Goal: Task Accomplishment & Management: Use online tool/utility

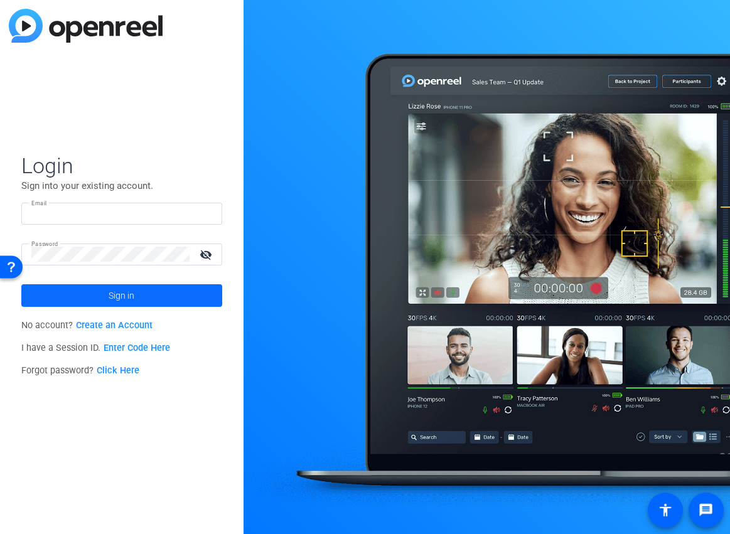
type input "jdiminni@kpmg.com"
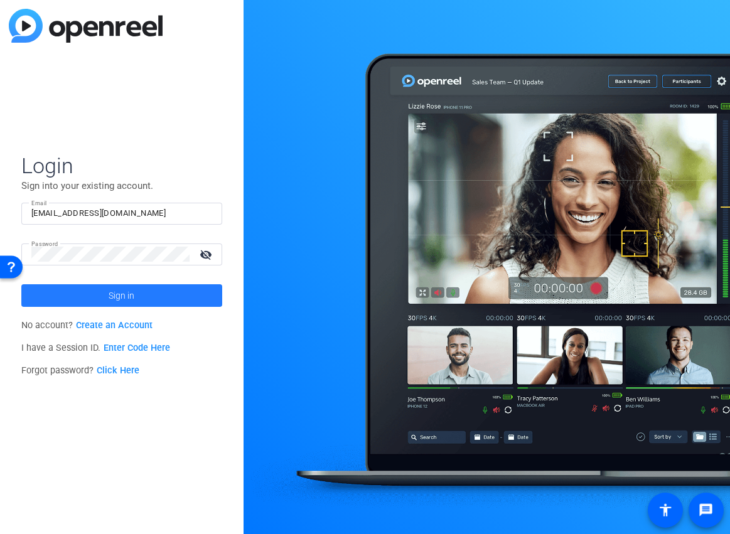
click at [176, 299] on span at bounding box center [121, 296] width 201 height 30
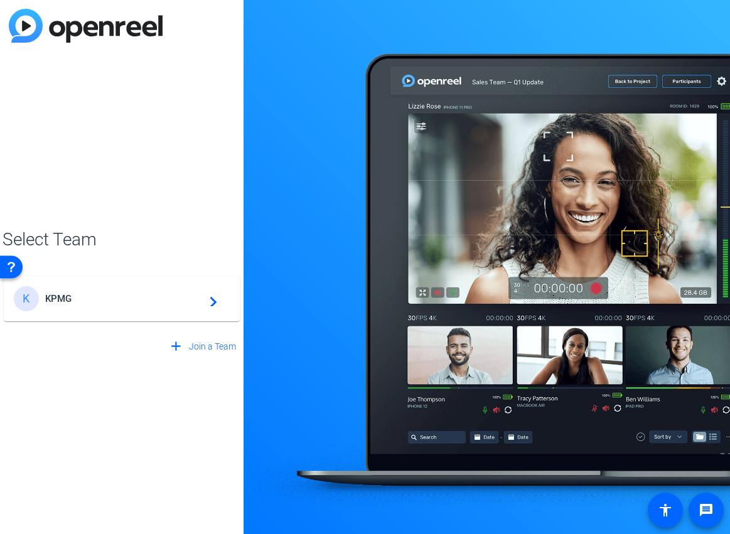
click at [162, 296] on span "KPMG" at bounding box center [123, 298] width 157 height 11
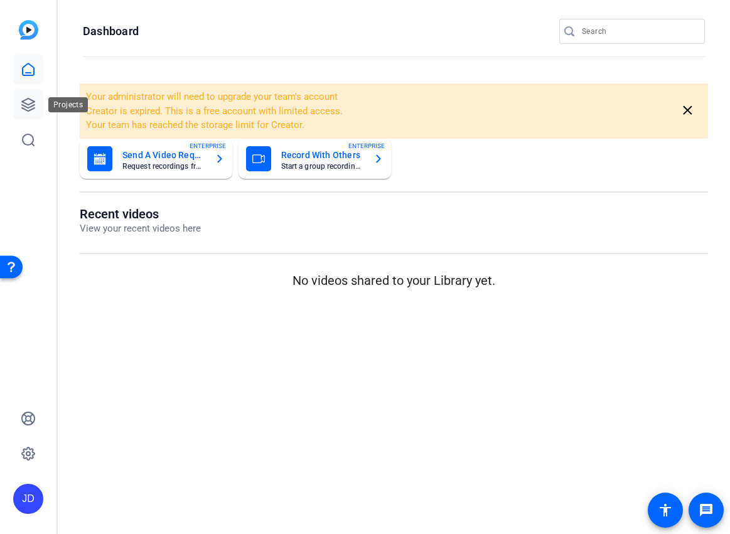
click at [33, 98] on icon at bounding box center [28, 104] width 15 height 15
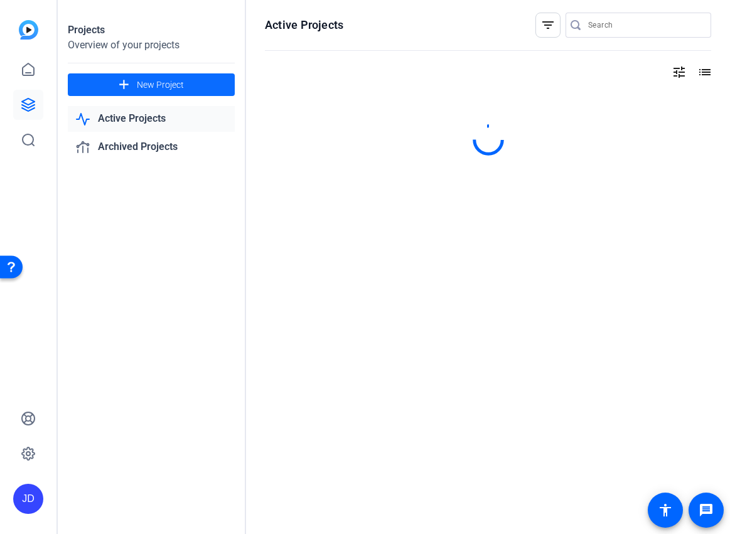
click at [164, 80] on span "New Project" at bounding box center [160, 84] width 47 height 13
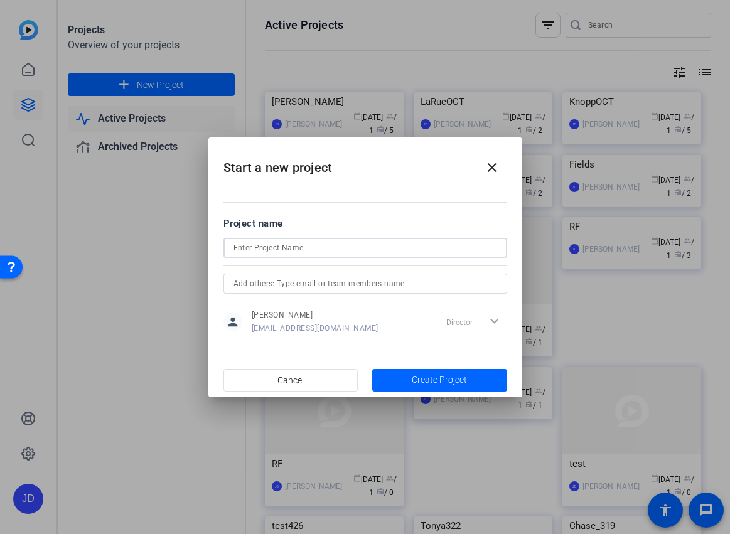
click at [281, 243] on input at bounding box center [366, 247] width 264 height 15
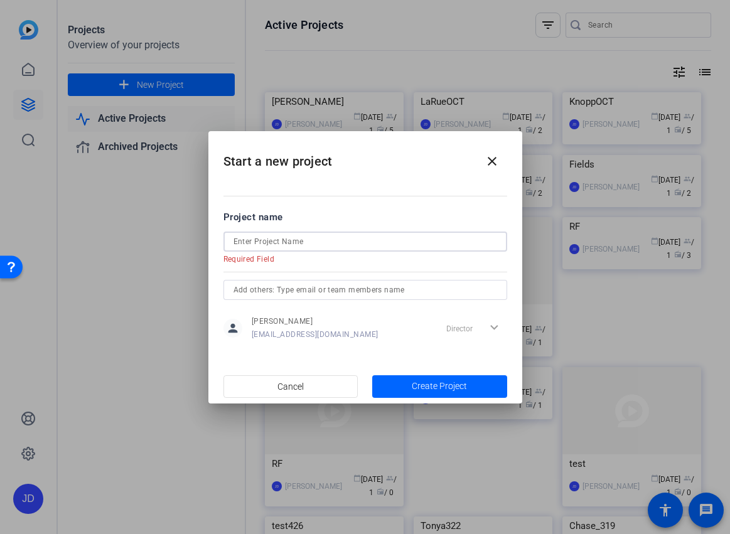
click at [326, 247] on input at bounding box center [366, 241] width 264 height 15
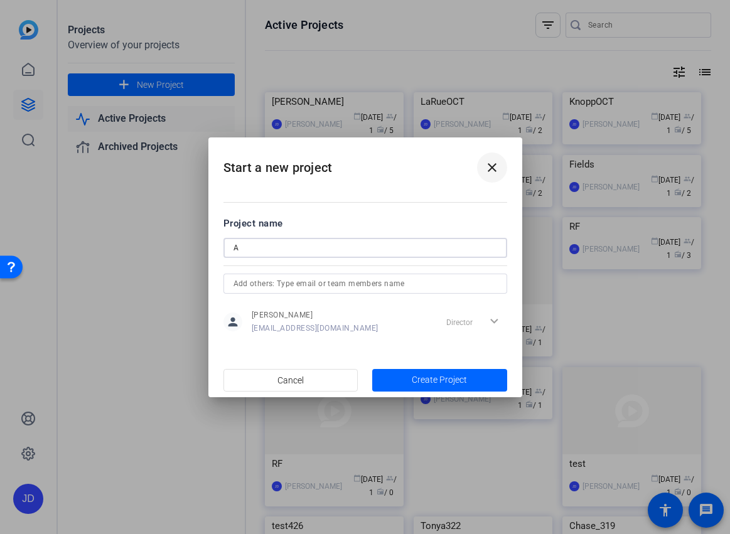
type input "A"
click at [494, 168] on mat-icon "close" at bounding box center [492, 167] width 15 height 15
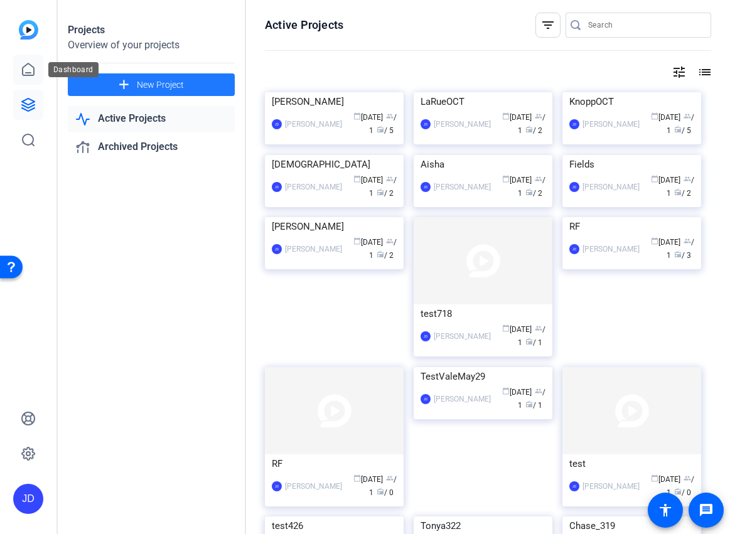
click at [35, 69] on icon at bounding box center [28, 69] width 15 height 15
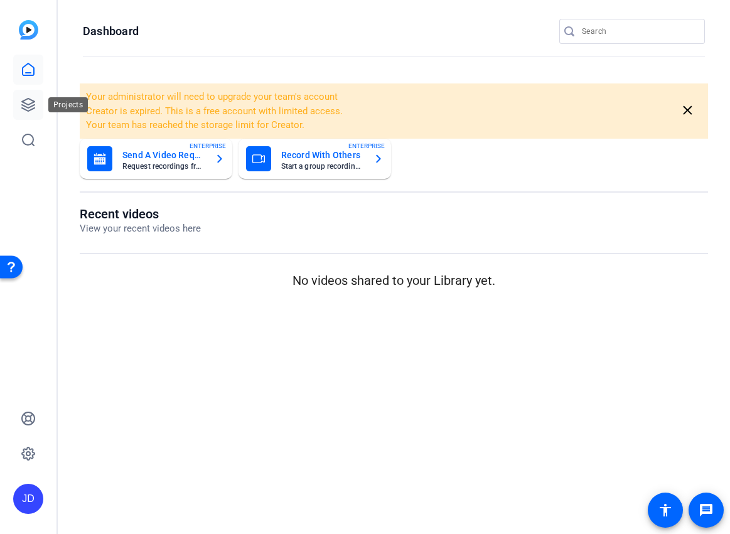
click at [33, 99] on icon at bounding box center [28, 104] width 15 height 15
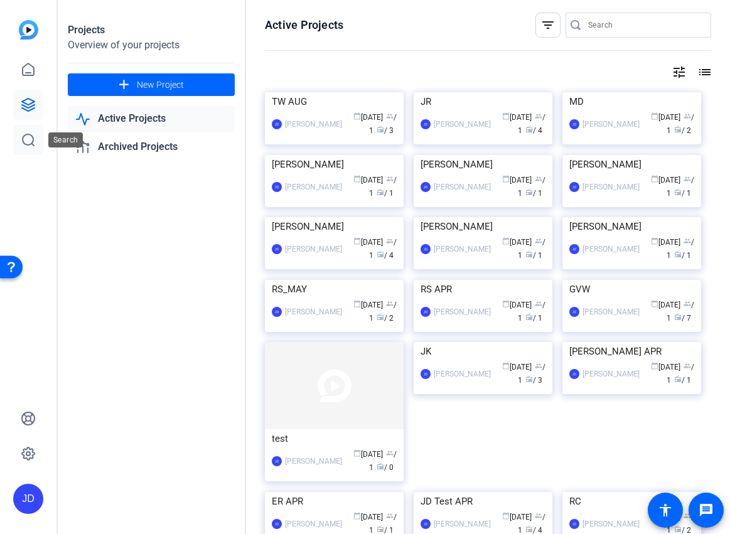
click at [28, 132] on link at bounding box center [28, 140] width 30 height 30
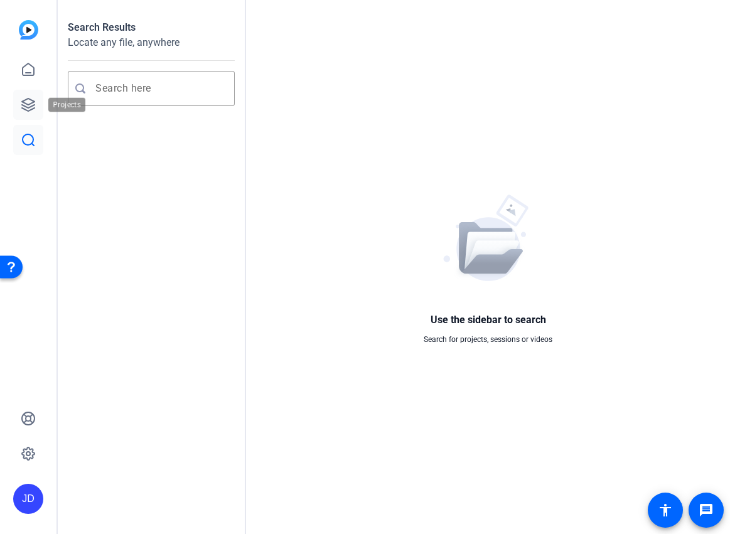
click at [30, 107] on icon at bounding box center [28, 105] width 13 height 13
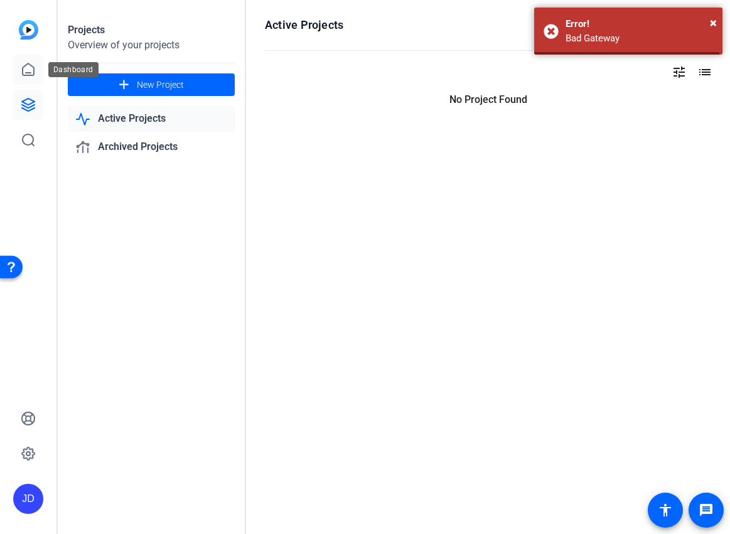
click at [31, 75] on icon at bounding box center [28, 69] width 11 height 12
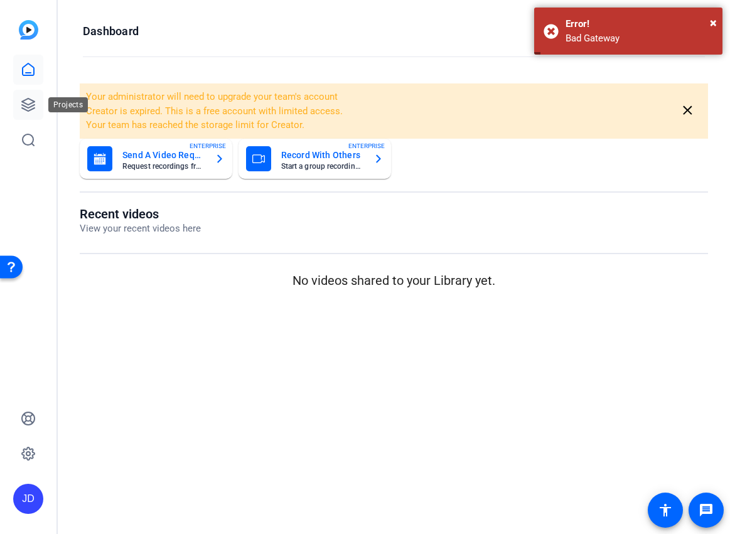
click at [37, 104] on link at bounding box center [28, 105] width 30 height 30
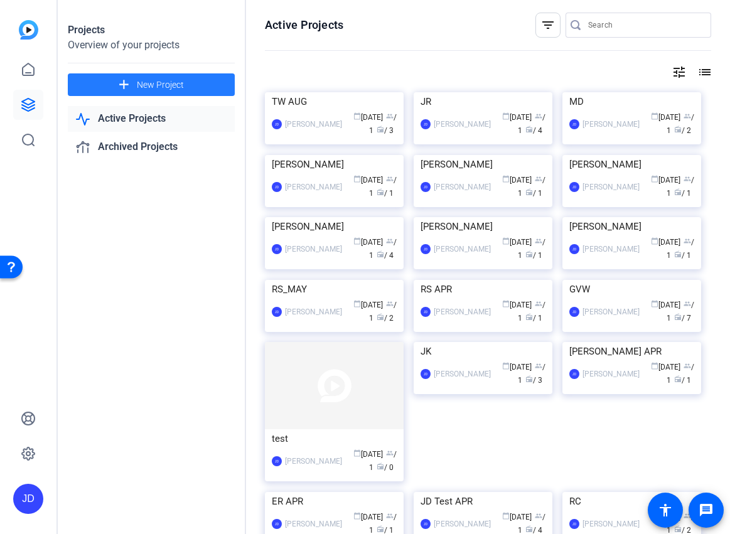
click at [173, 83] on span "New Project" at bounding box center [160, 84] width 47 height 13
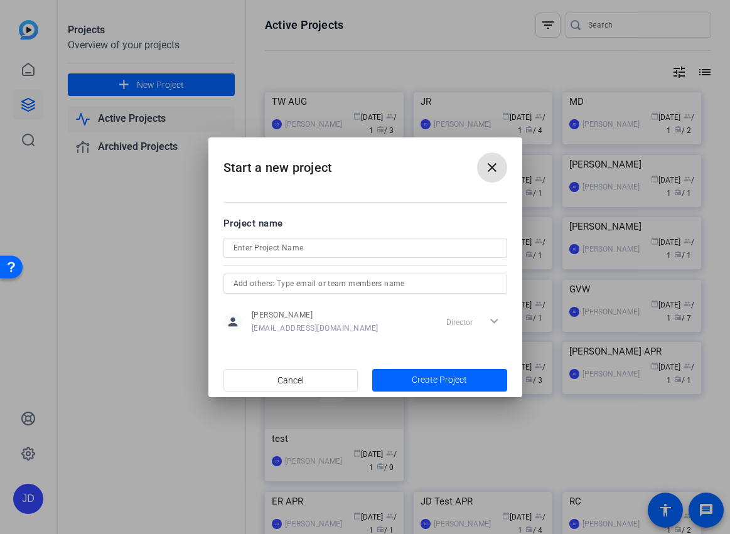
click at [318, 245] on input at bounding box center [366, 247] width 264 height 15
type input "[PERSON_NAME]"
click at [424, 377] on span "Create Project" at bounding box center [439, 380] width 55 height 13
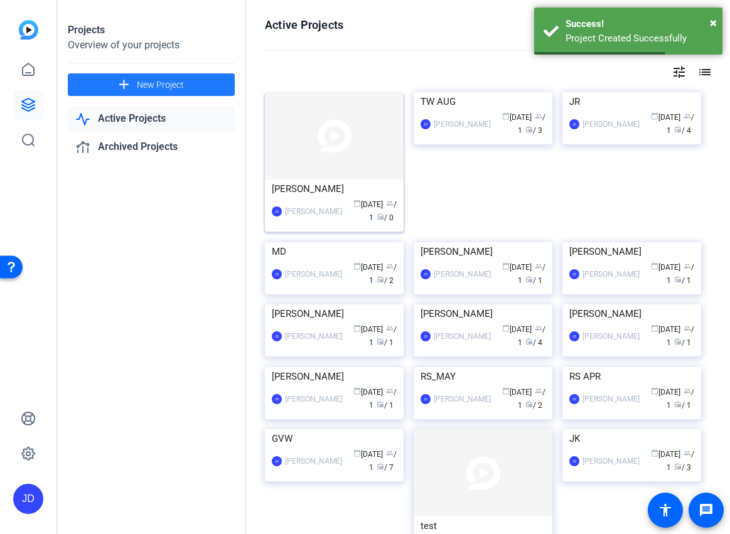
click at [350, 159] on img at bounding box center [334, 135] width 139 height 87
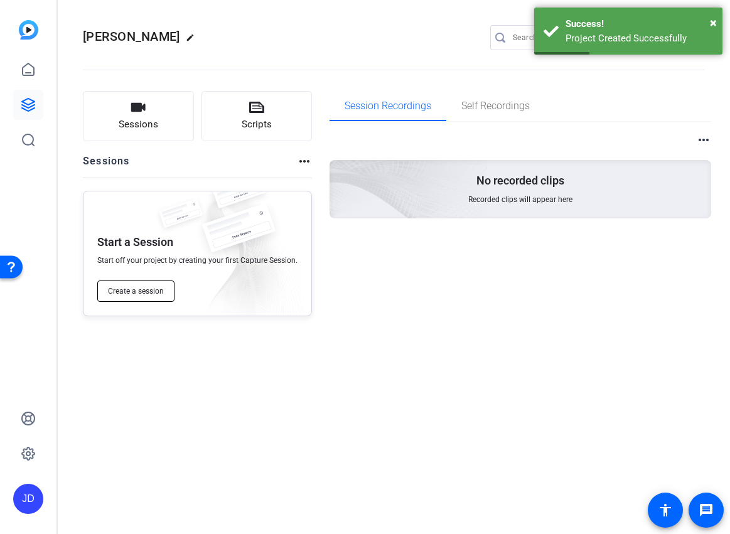
click at [147, 291] on span "Create a session" at bounding box center [136, 291] width 56 height 10
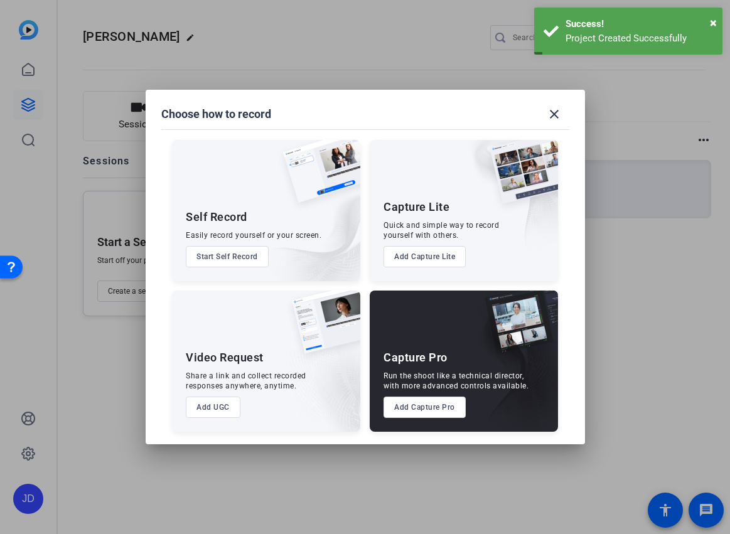
click at [424, 401] on button "Add Capture Pro" at bounding box center [425, 407] width 82 height 21
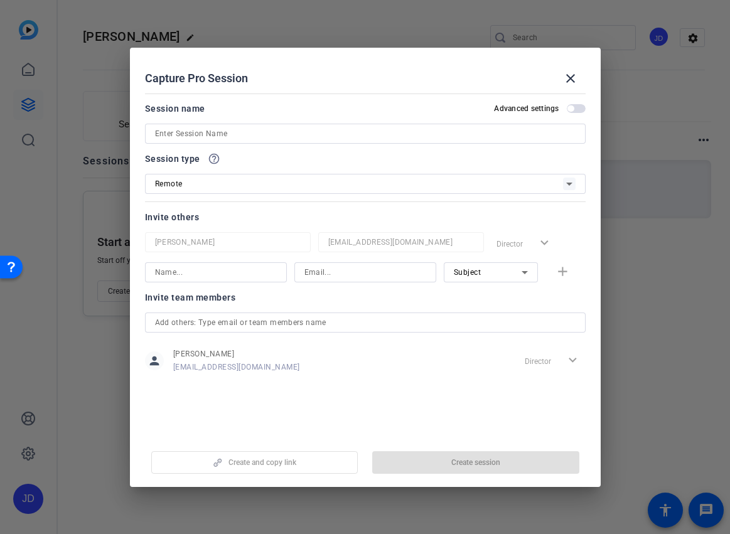
click at [205, 136] on input at bounding box center [365, 133] width 421 height 15
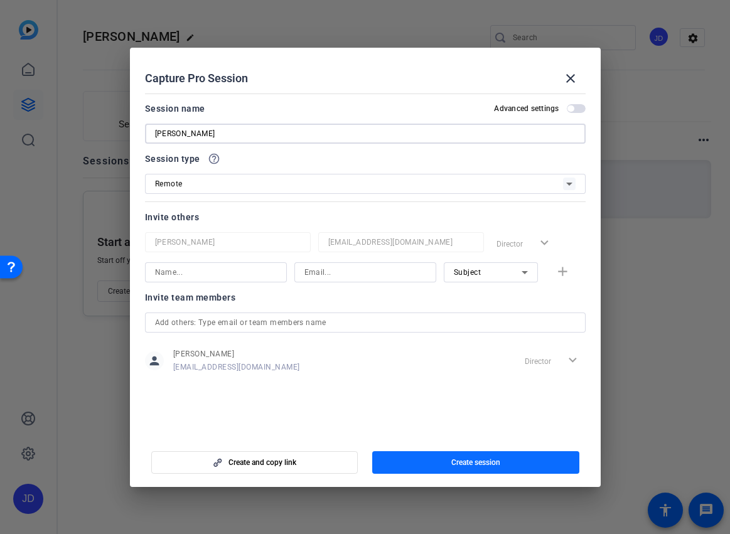
type input "[PERSON_NAME]"
click at [488, 460] on span "Create session" at bounding box center [475, 463] width 49 height 10
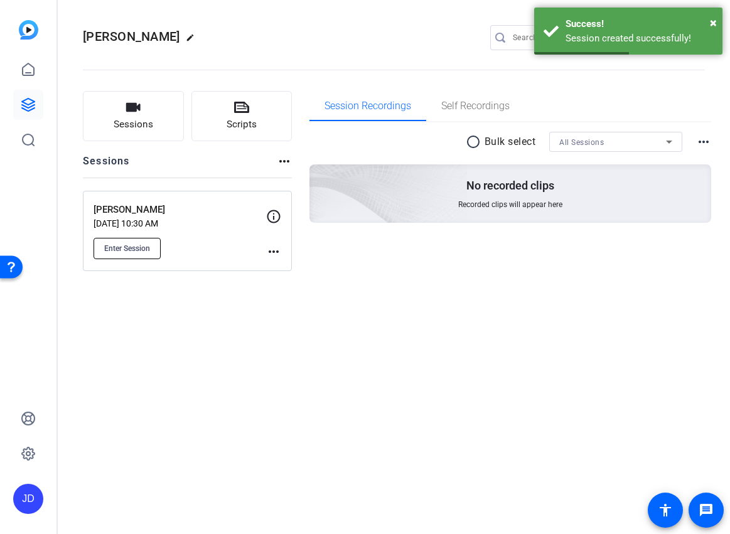
click at [144, 241] on button "Enter Session" at bounding box center [127, 248] width 67 height 21
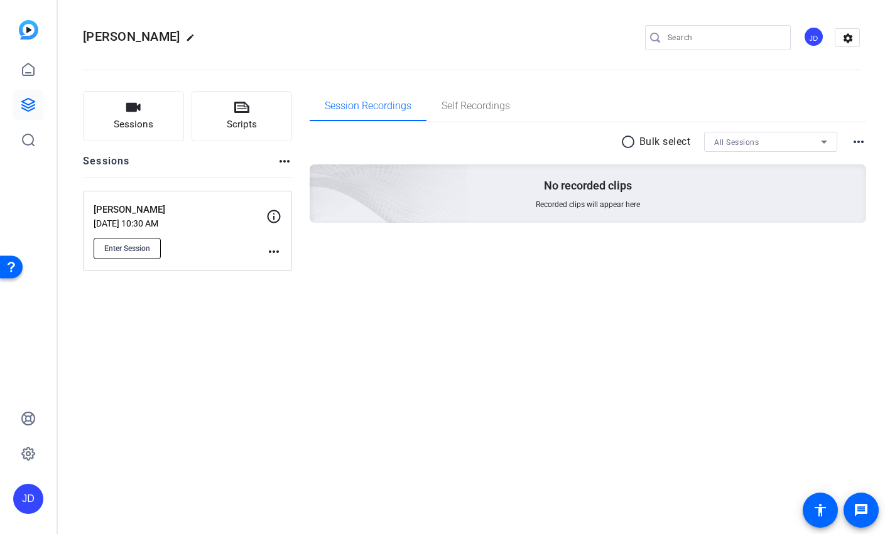
click at [145, 249] on span "Enter Session" at bounding box center [127, 249] width 46 height 10
click at [153, 249] on button "Enter Session" at bounding box center [127, 248] width 67 height 21
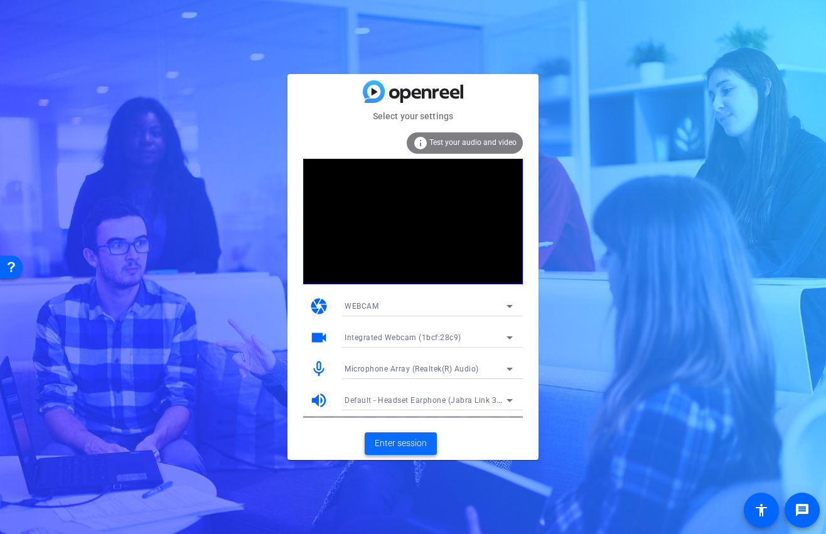
click at [413, 441] on span "Enter session" at bounding box center [401, 443] width 52 height 13
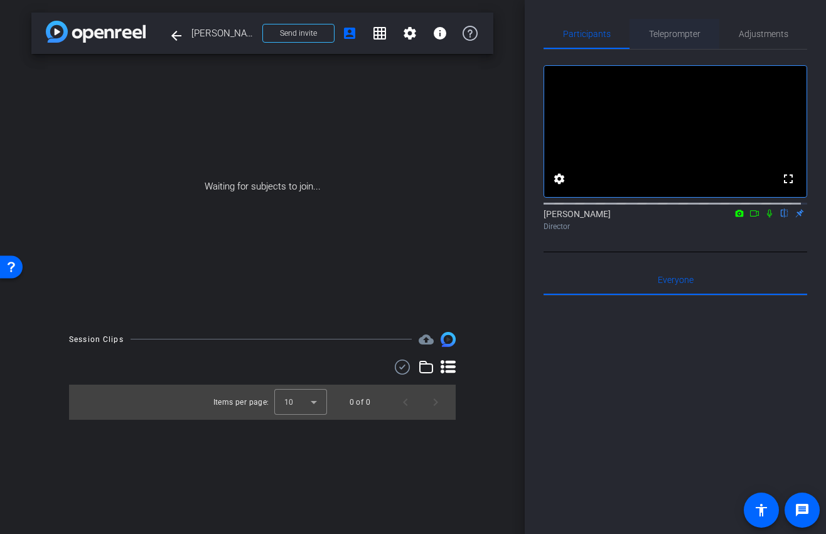
click at [675, 43] on span "Teleprompter" at bounding box center [674, 34] width 51 height 30
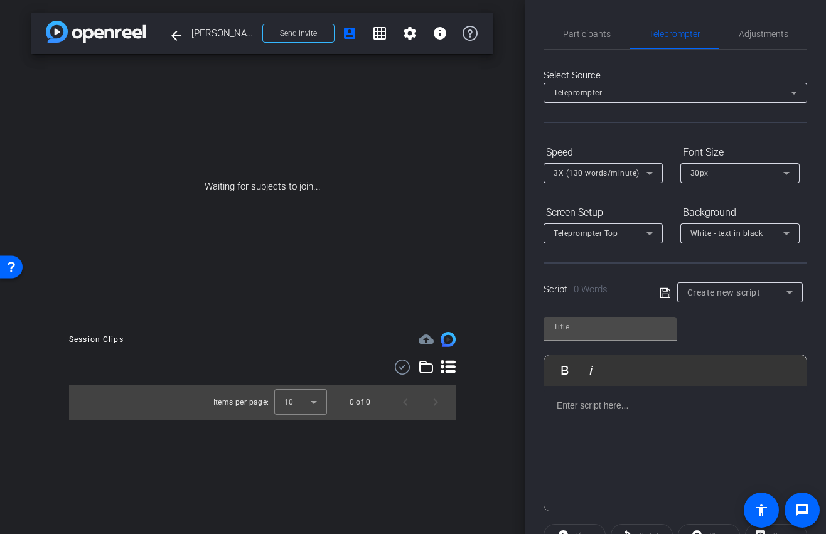
click at [634, 408] on p at bounding box center [675, 406] width 237 height 14
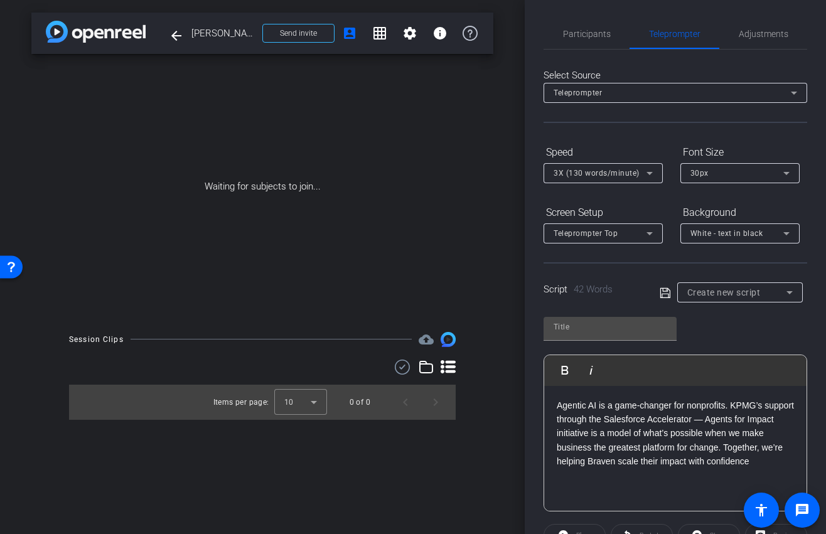
click at [729, 231] on span "White - text in black" at bounding box center [727, 233] width 73 height 9
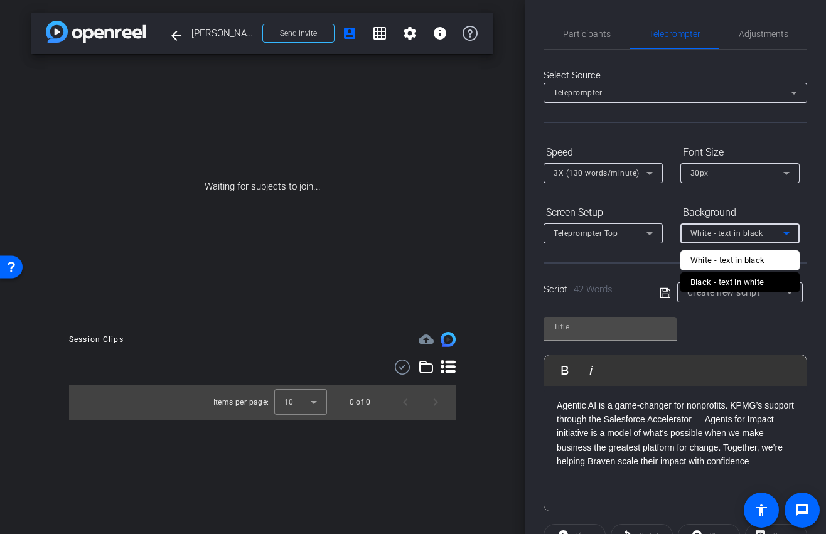
click at [729, 273] on mat-option "Black - text in white" at bounding box center [739, 282] width 119 height 20
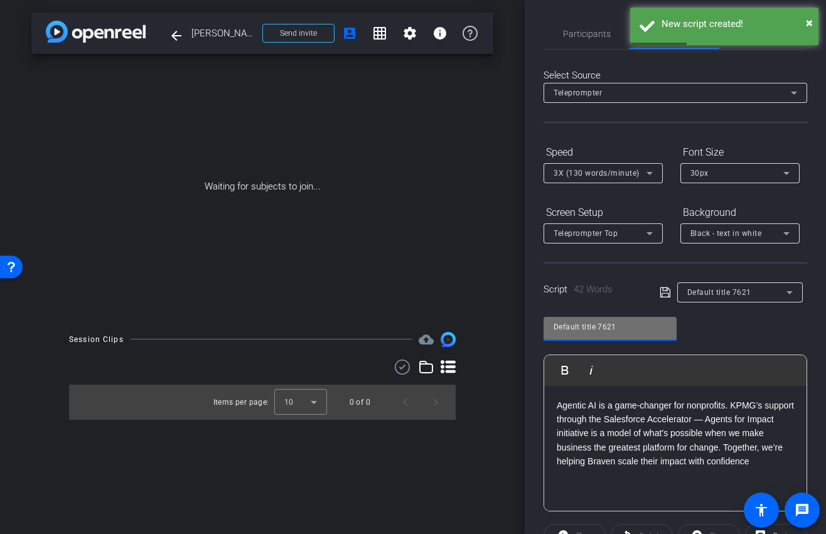
click at [638, 328] on input "Default title 7621" at bounding box center [610, 327] width 113 height 15
drag, startPoint x: 639, startPoint y: 328, endPoint x: 452, endPoint y: 328, distance: 187.1
click at [452, 328] on div "arrow_back Amy Back to project Send invite account_box grid_on settings info Wa…" at bounding box center [413, 267] width 826 height 534
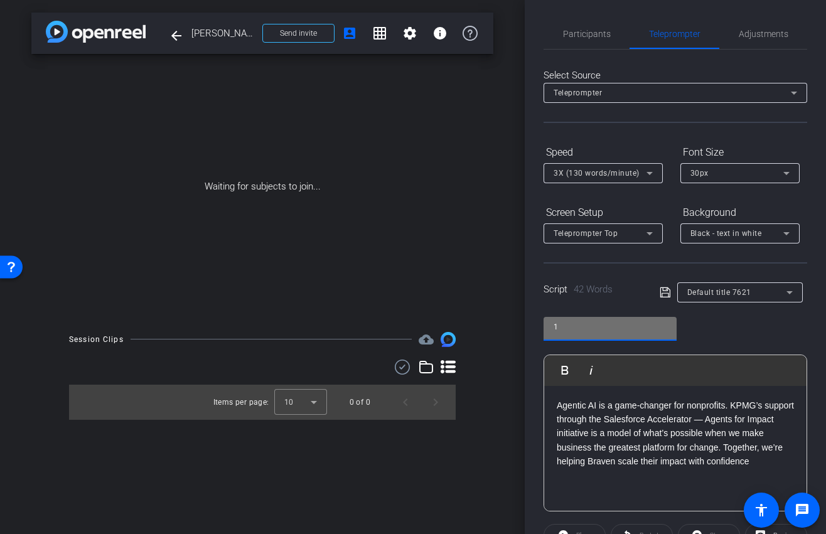
type input "1"
click at [664, 289] on icon at bounding box center [665, 293] width 10 height 10
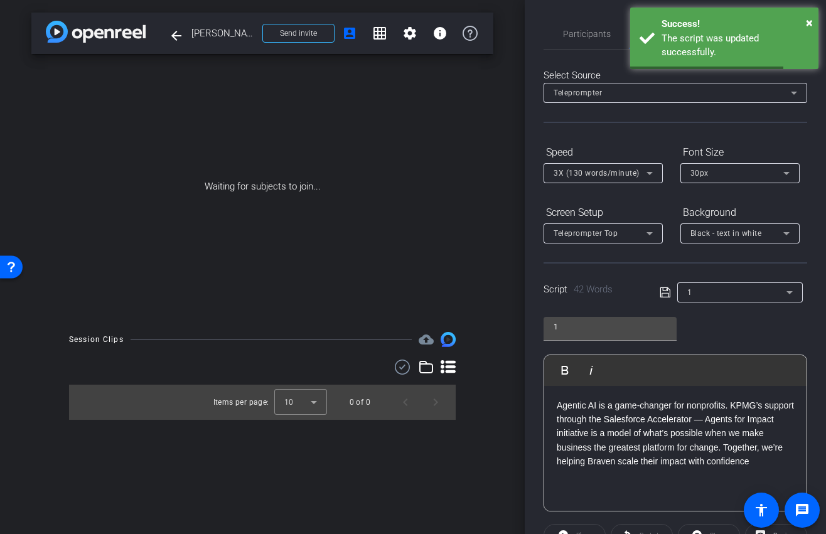
click at [729, 323] on div "1 Play Play from this location Play Selected Play and display the selected text…" at bounding box center [676, 410] width 264 height 204
click at [653, 176] on icon at bounding box center [649, 173] width 15 height 15
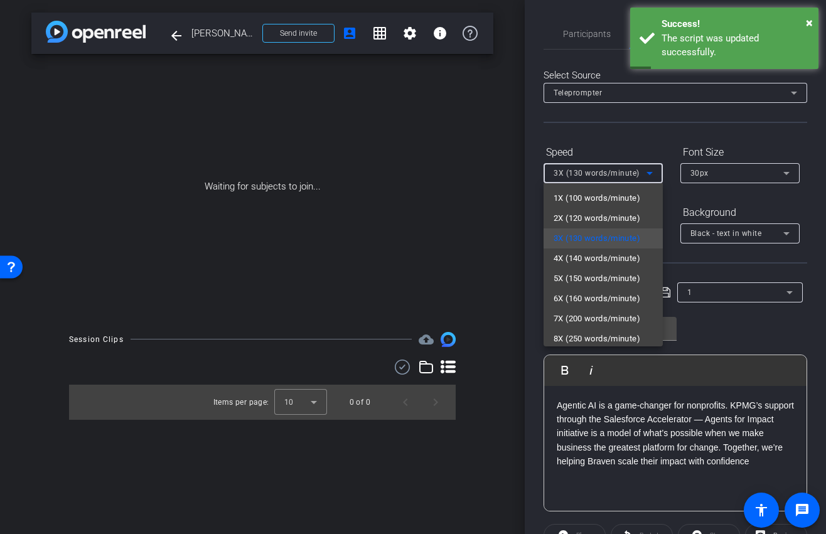
click at [633, 132] on div at bounding box center [413, 267] width 826 height 534
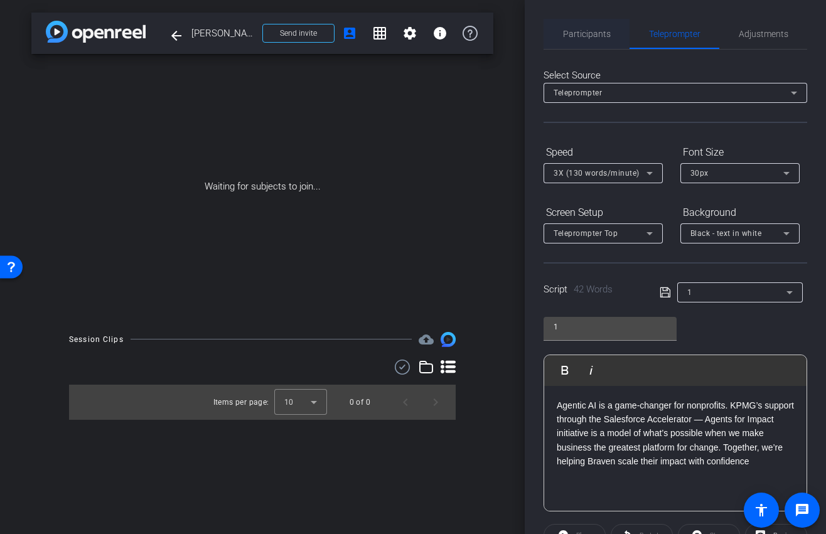
click at [596, 28] on span "Participants" at bounding box center [587, 34] width 48 height 30
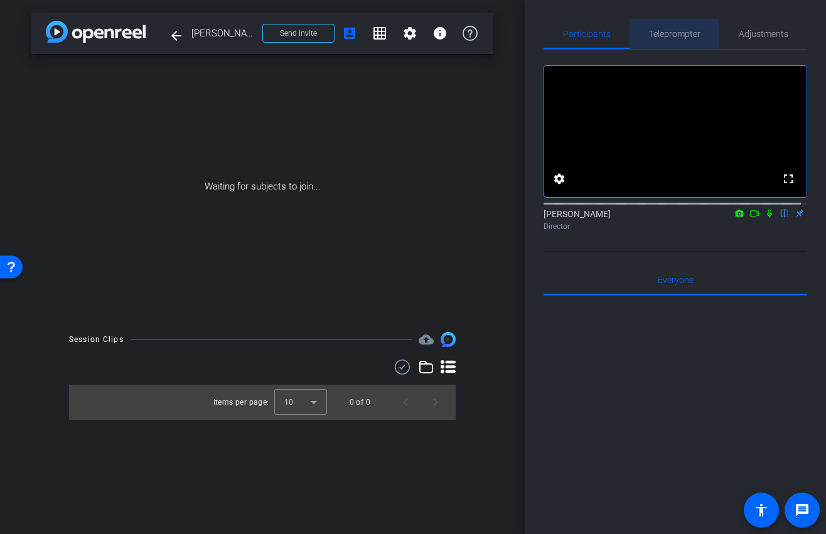
click at [669, 35] on span "Teleprompter" at bounding box center [674, 34] width 51 height 9
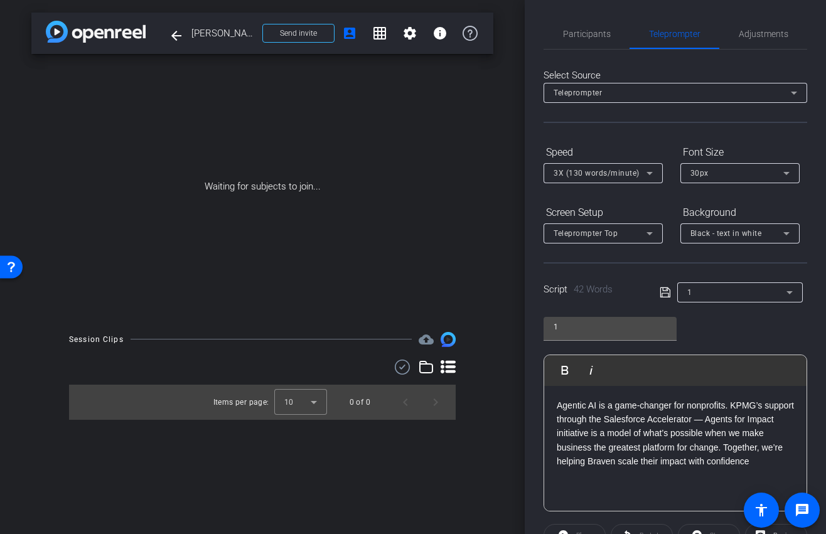
drag, startPoint x: 630, startPoint y: 417, endPoint x: 668, endPoint y: 432, distance: 40.3
click at [630, 417] on p "Agentic AI is a game-changer for nonprofits. KPMG’s support through the Salesfo…" at bounding box center [675, 434] width 237 height 70
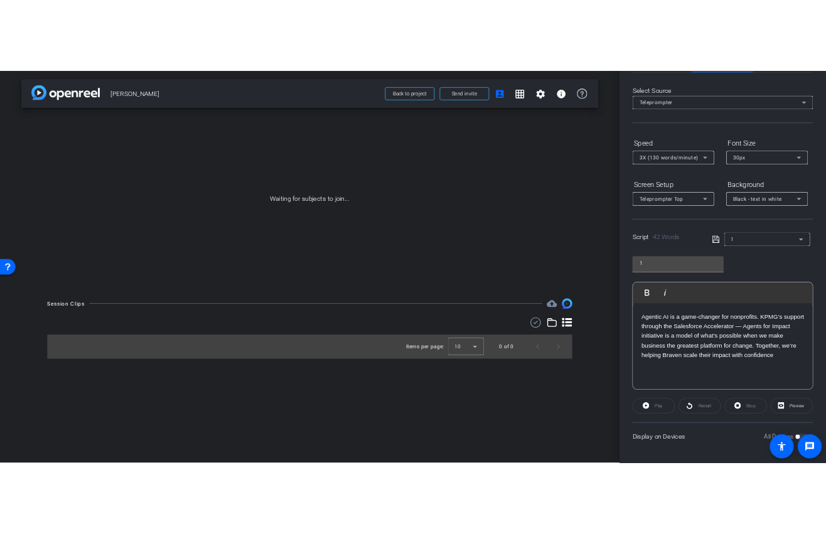
scroll to position [46, 0]
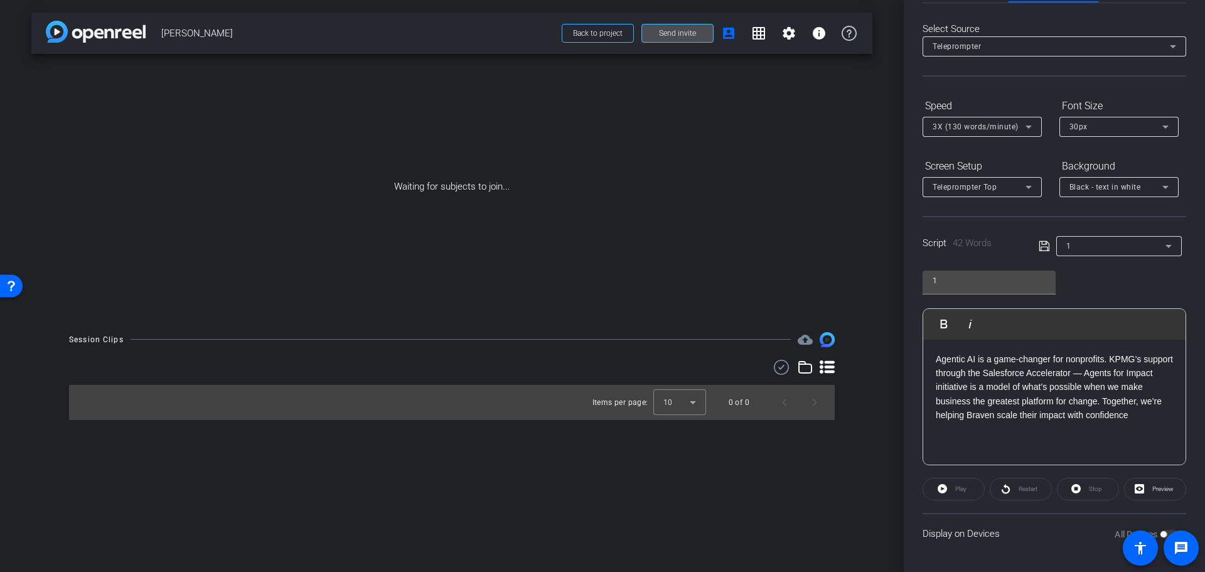
click at [692, 31] on span "Send invite" at bounding box center [677, 33] width 37 height 10
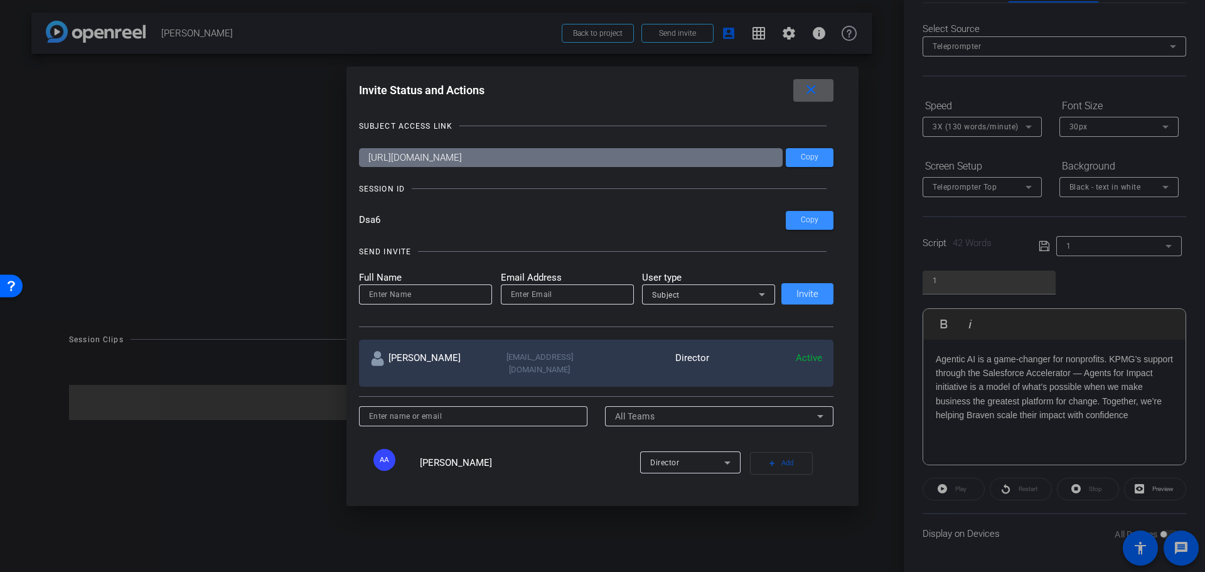
click at [729, 293] on icon at bounding box center [762, 294] width 15 height 15
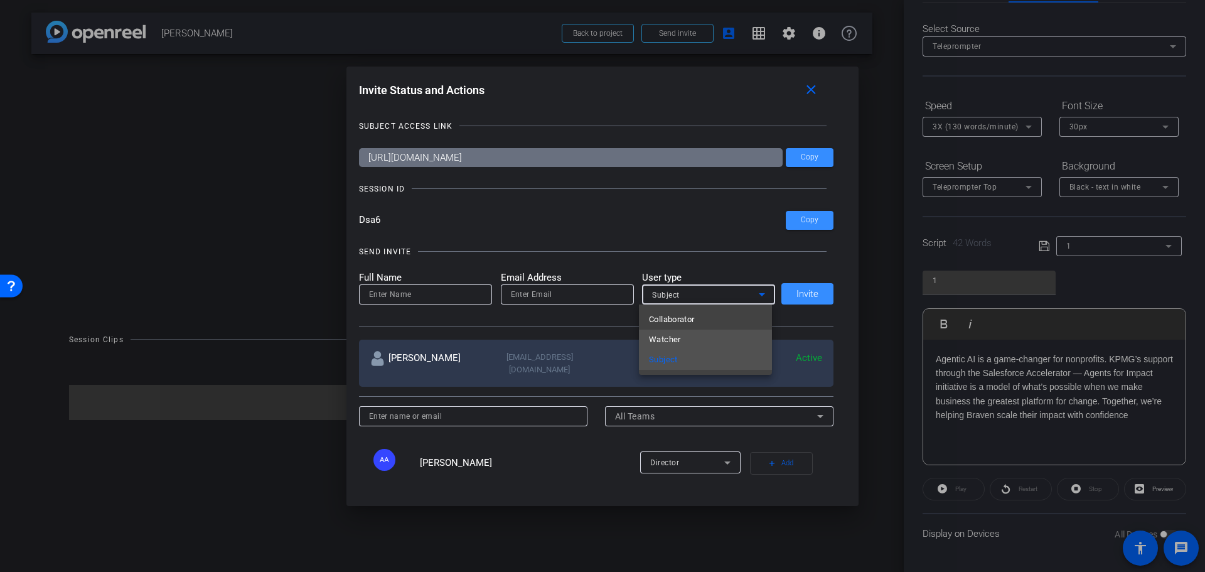
click at [701, 337] on mat-option "Watcher" at bounding box center [705, 340] width 133 height 20
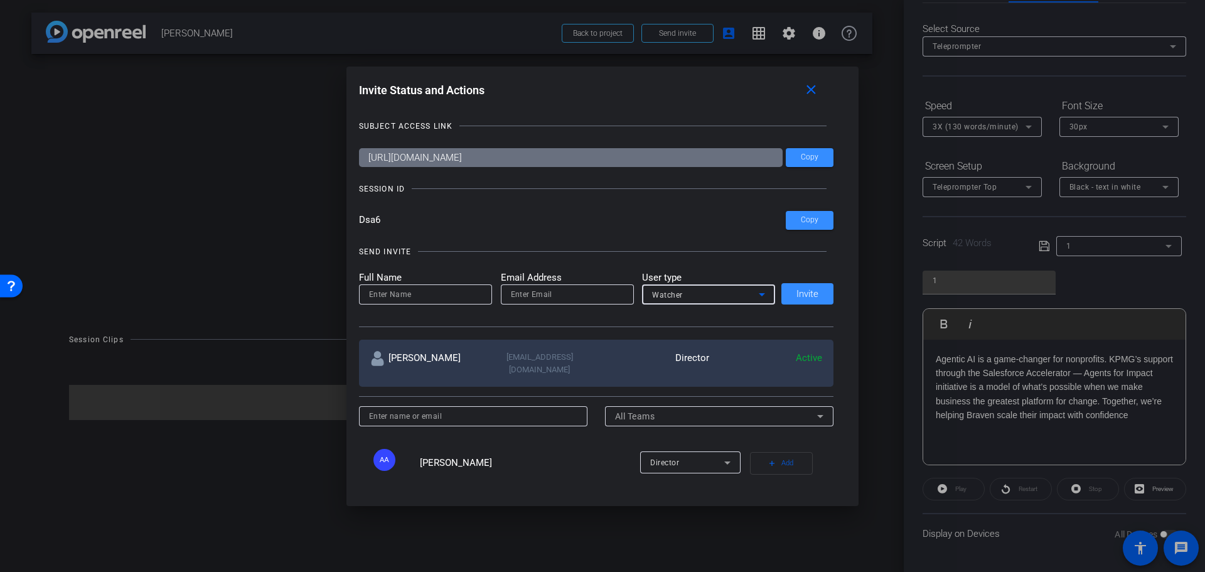
click at [529, 291] on input "email" at bounding box center [567, 294] width 113 height 15
paste input "elizabethlynch@KPMG.com"
type input "elizabethlynch@KPMG.com"
click at [430, 291] on input at bounding box center [425, 294] width 113 height 15
type input "Liz"
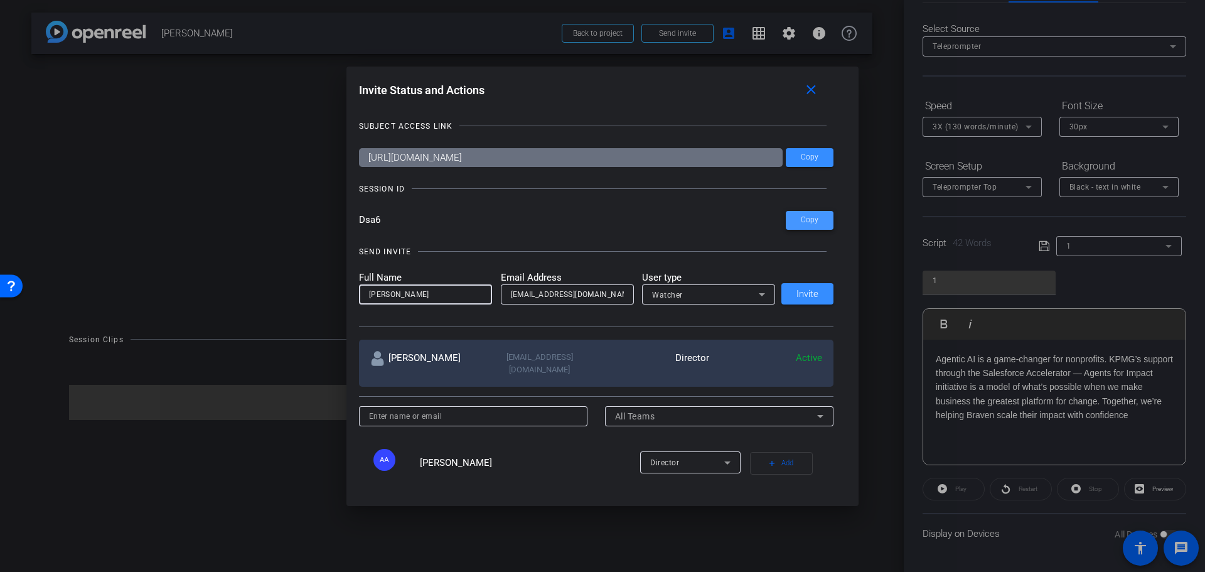
click at [729, 221] on span "Copy" at bounding box center [810, 219] width 18 height 9
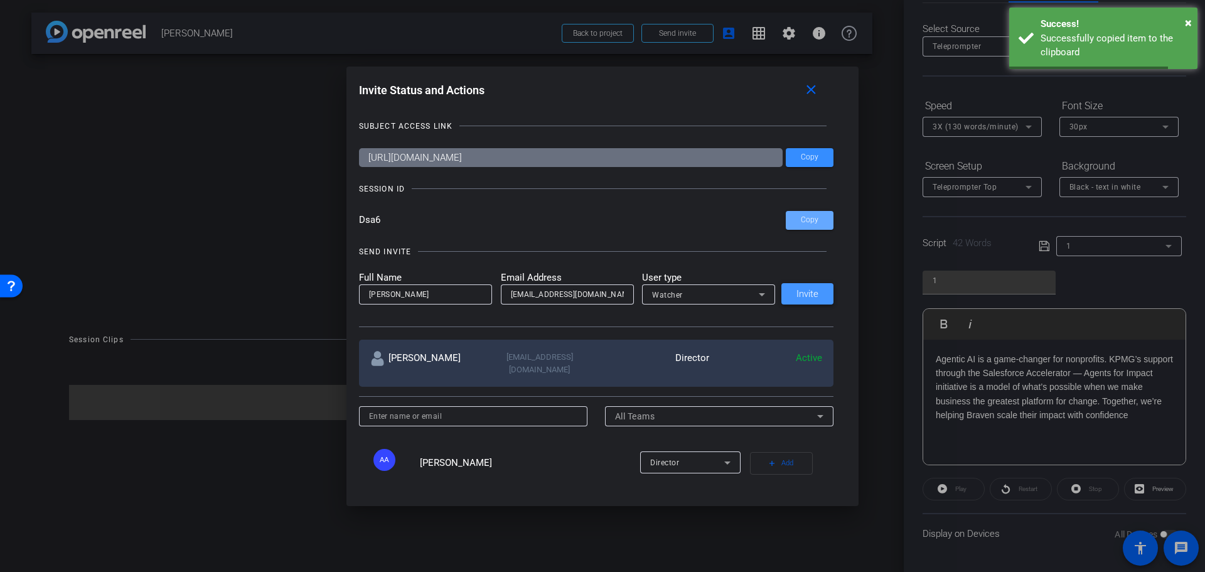
click at [729, 297] on span "Invite" at bounding box center [808, 293] width 22 height 9
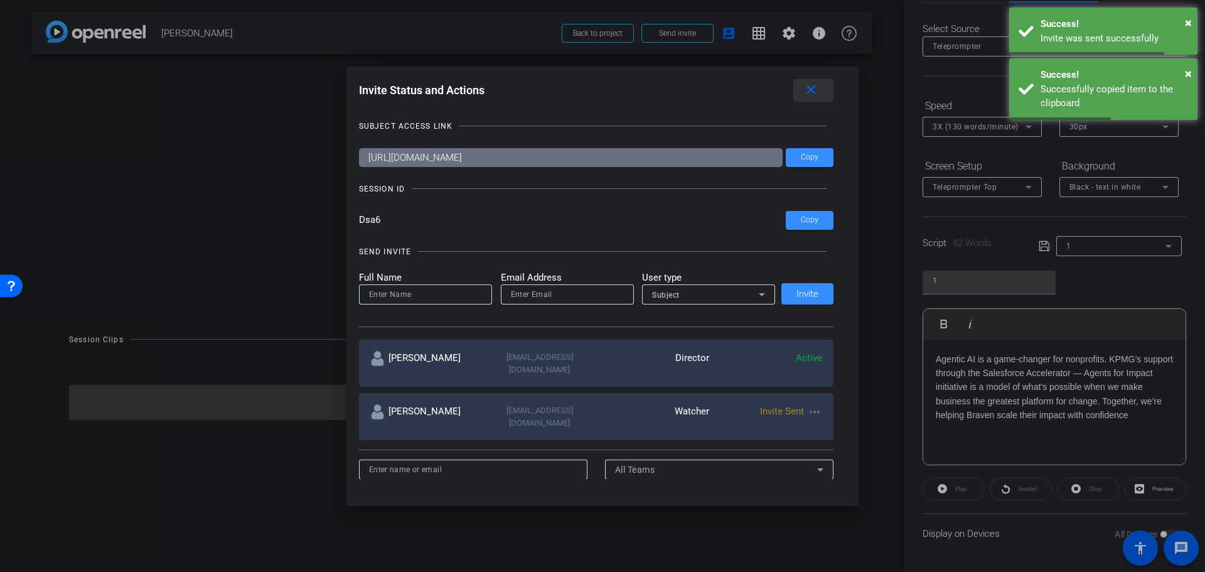
click at [729, 94] on mat-icon "close" at bounding box center [812, 90] width 16 height 16
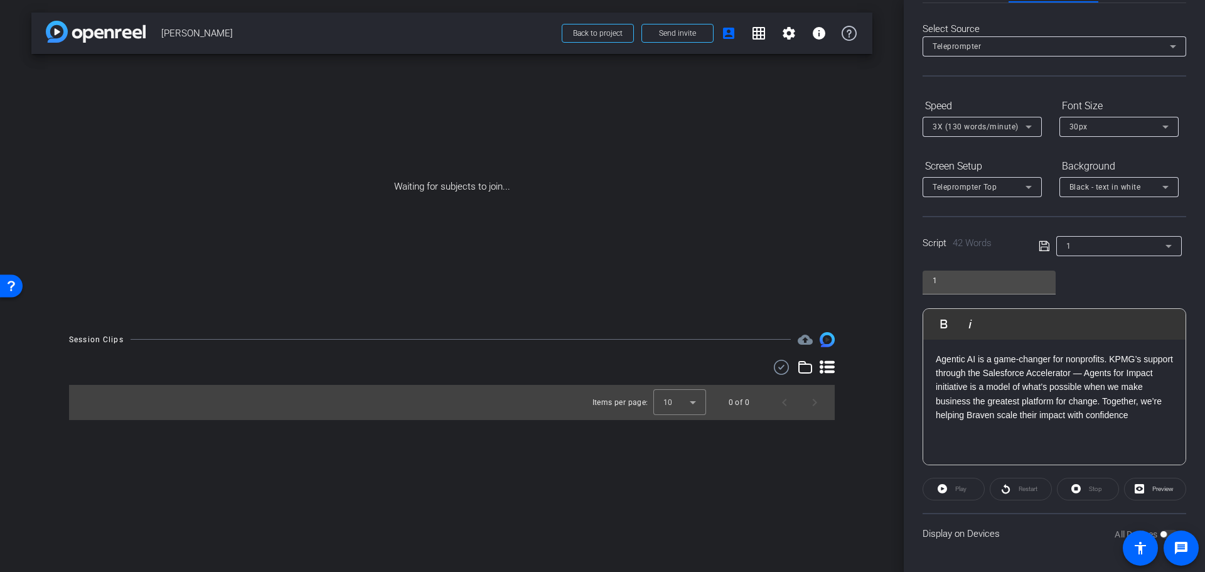
click at [729, 241] on icon at bounding box center [1044, 246] width 10 height 10
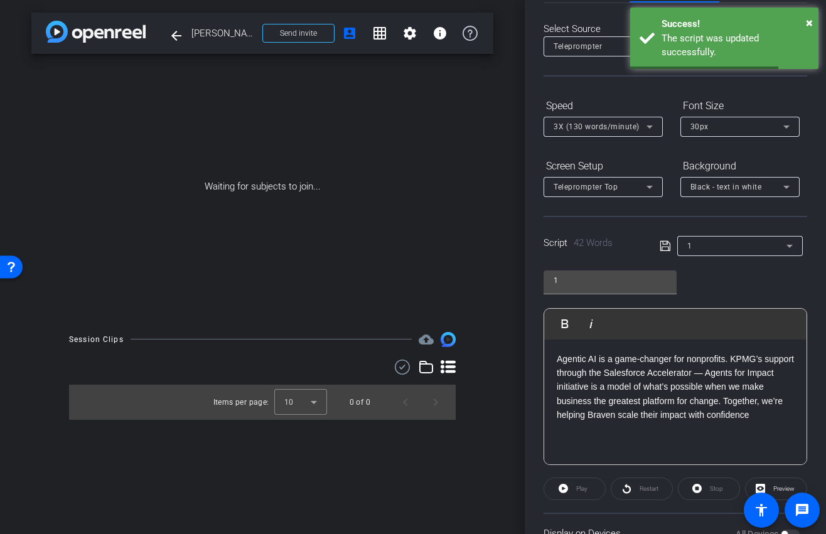
click at [577, 29] on div "Select Source" at bounding box center [676, 29] width 264 height 14
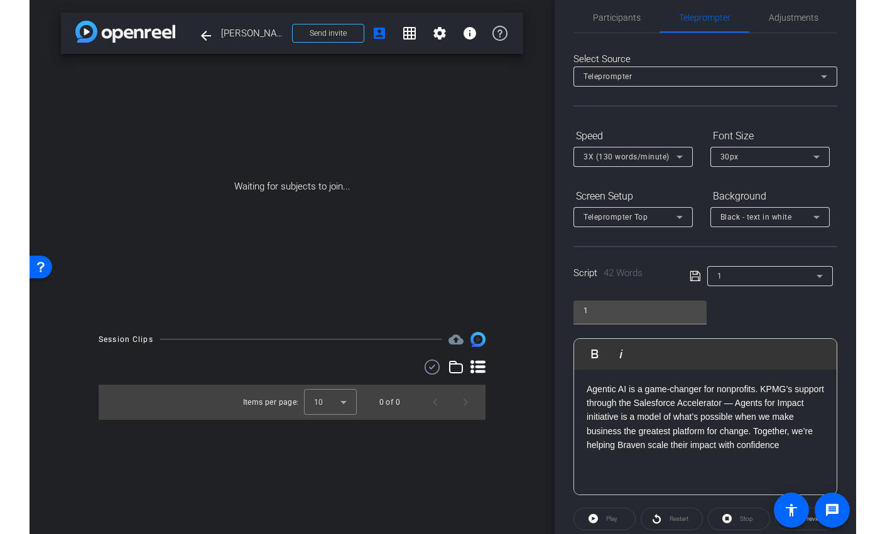
scroll to position [0, 0]
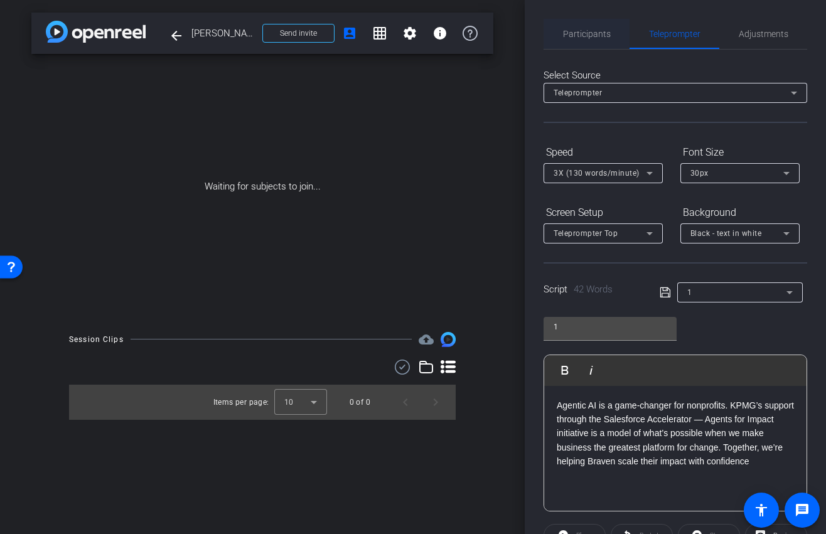
click at [598, 34] on span "Participants" at bounding box center [587, 34] width 48 height 9
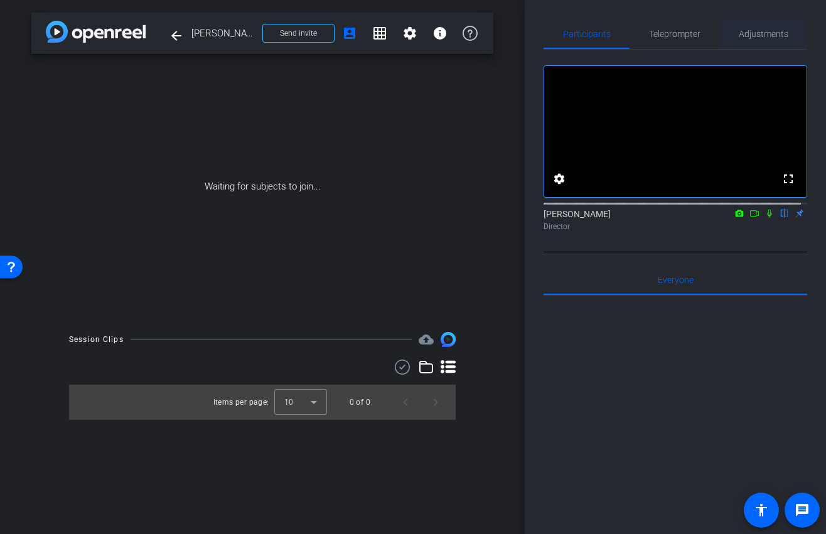
click at [729, 35] on span "Adjustments" at bounding box center [764, 34] width 50 height 9
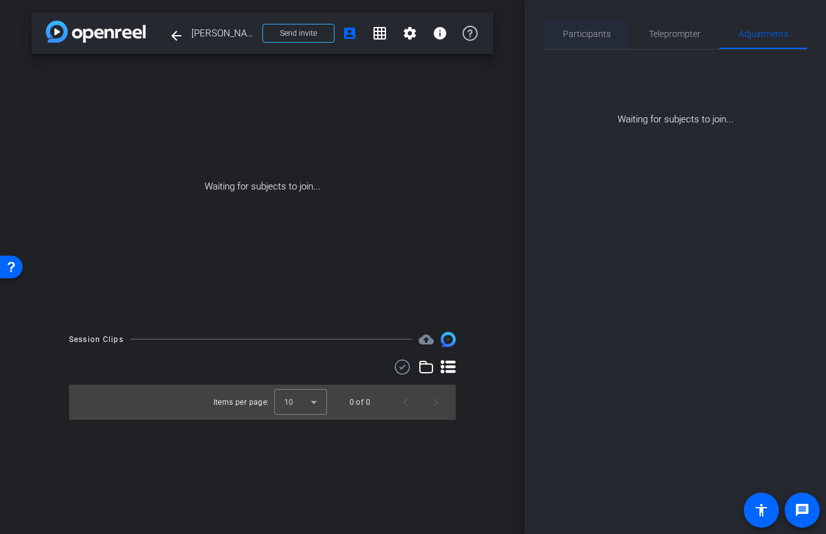
click at [579, 30] on span "Participants" at bounding box center [587, 34] width 48 height 9
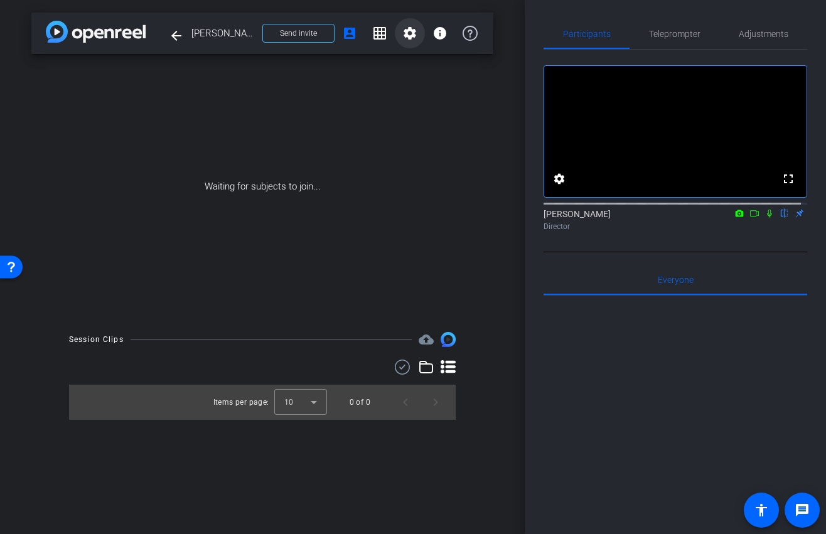
click at [409, 28] on mat-icon "settings" at bounding box center [409, 33] width 15 height 15
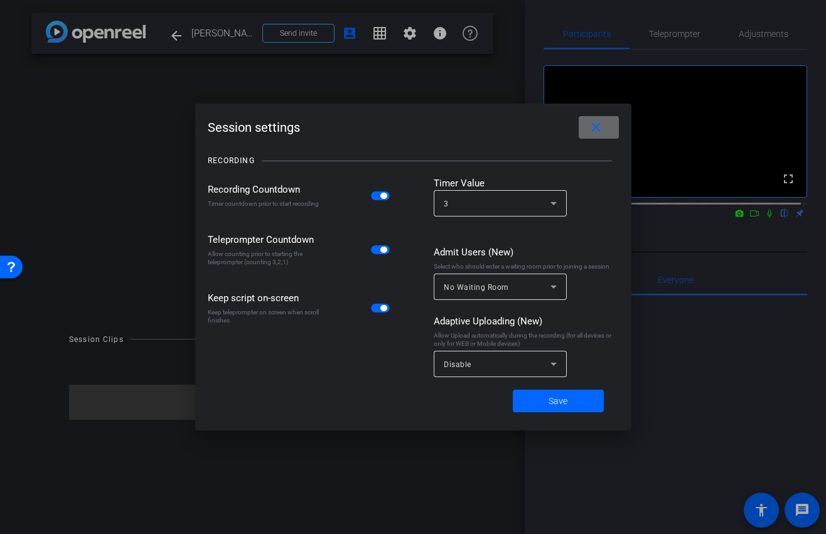
click at [600, 125] on mat-icon "close" at bounding box center [596, 128] width 16 height 16
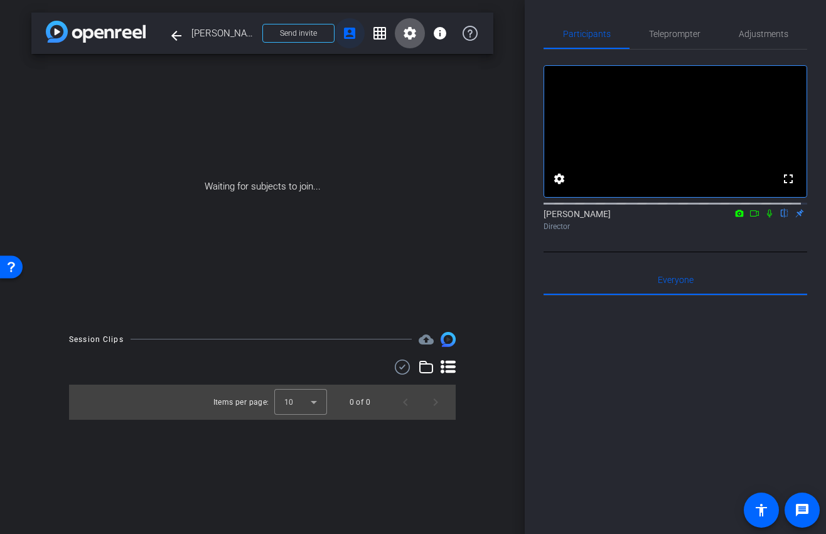
click at [351, 33] on mat-icon "account_box" at bounding box center [349, 33] width 15 height 15
click at [353, 35] on mat-icon "account_box" at bounding box center [349, 33] width 15 height 15
click at [401, 31] on span at bounding box center [410, 33] width 30 height 30
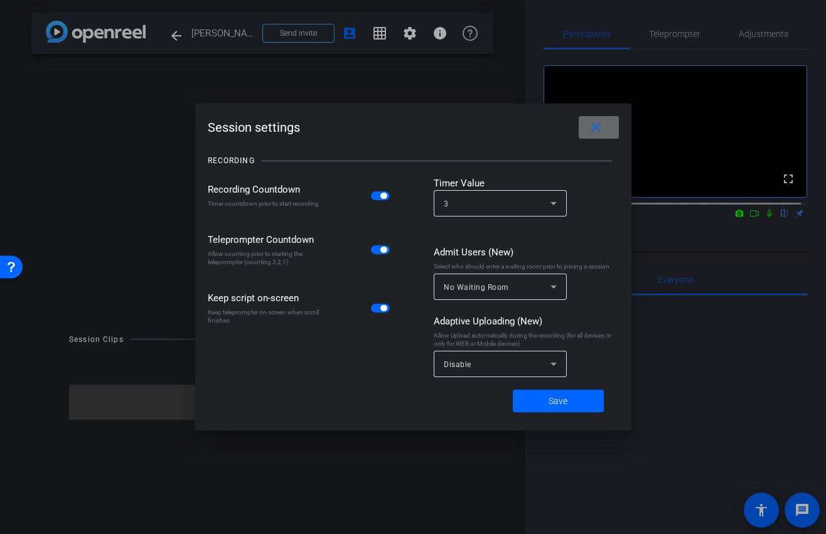
click at [608, 127] on span at bounding box center [599, 127] width 40 height 30
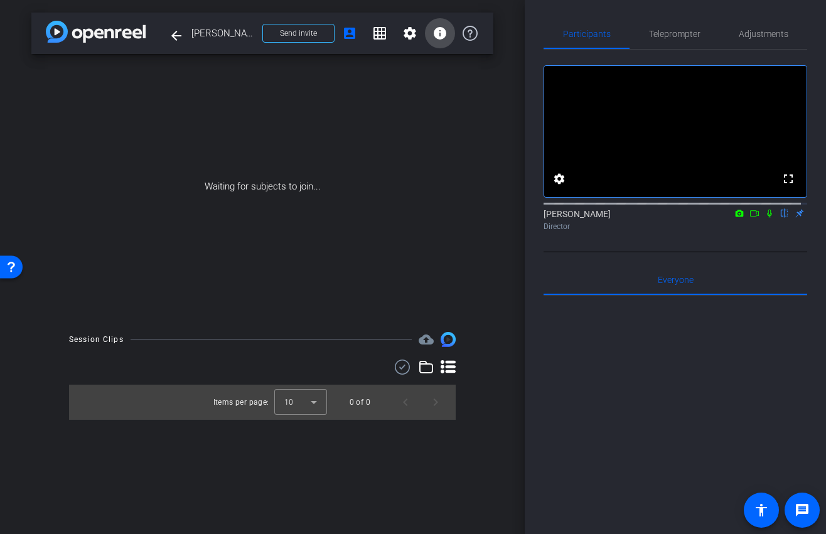
click at [437, 35] on mat-icon "info" at bounding box center [440, 33] width 15 height 15
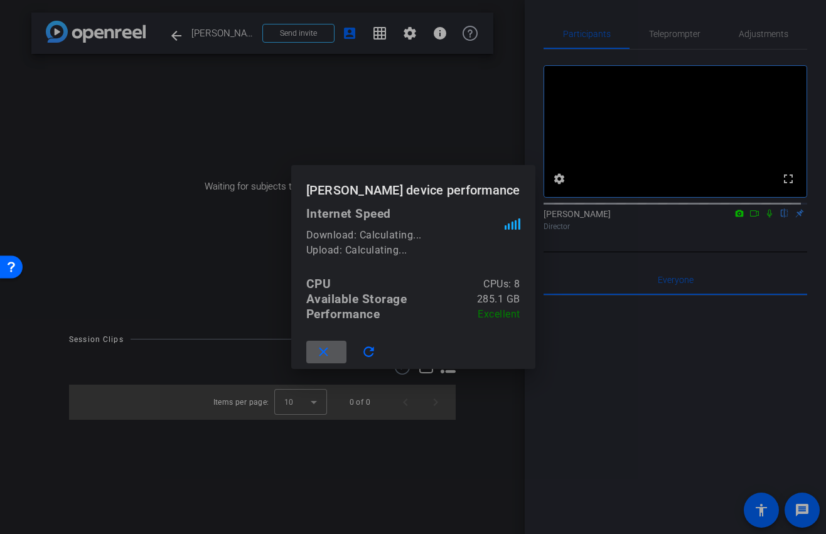
click at [331, 353] on mat-icon "close" at bounding box center [324, 353] width 16 height 16
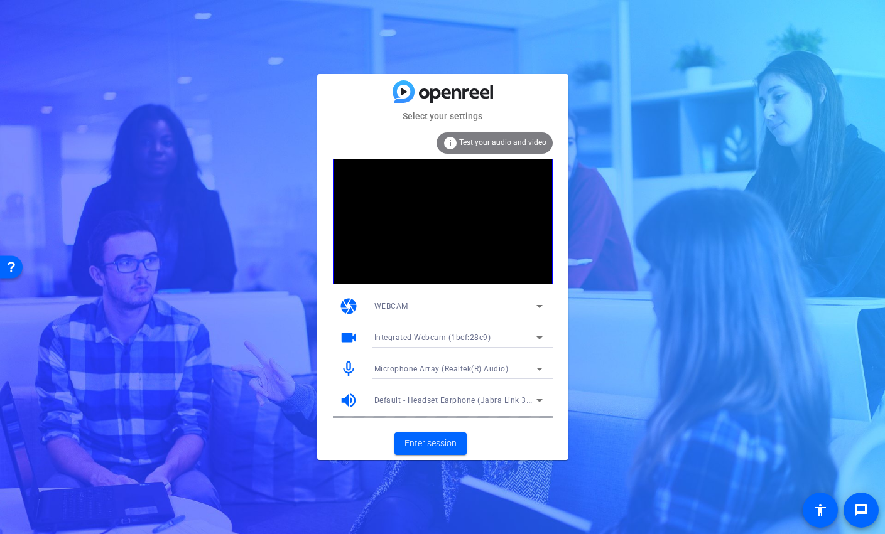
click at [535, 370] on icon at bounding box center [539, 369] width 15 height 15
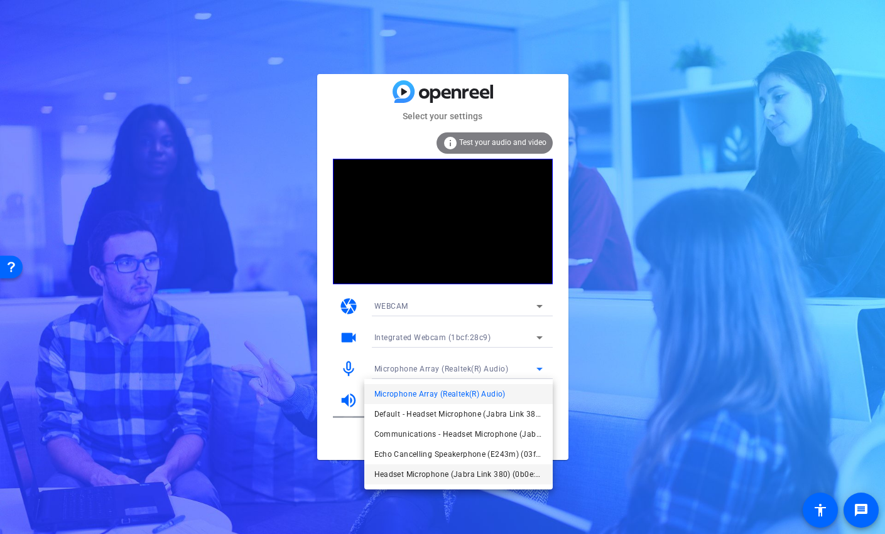
click at [487, 468] on span "Headset Microphone (Jabra Link 380) (0b0e:24ca)" at bounding box center [458, 474] width 168 height 15
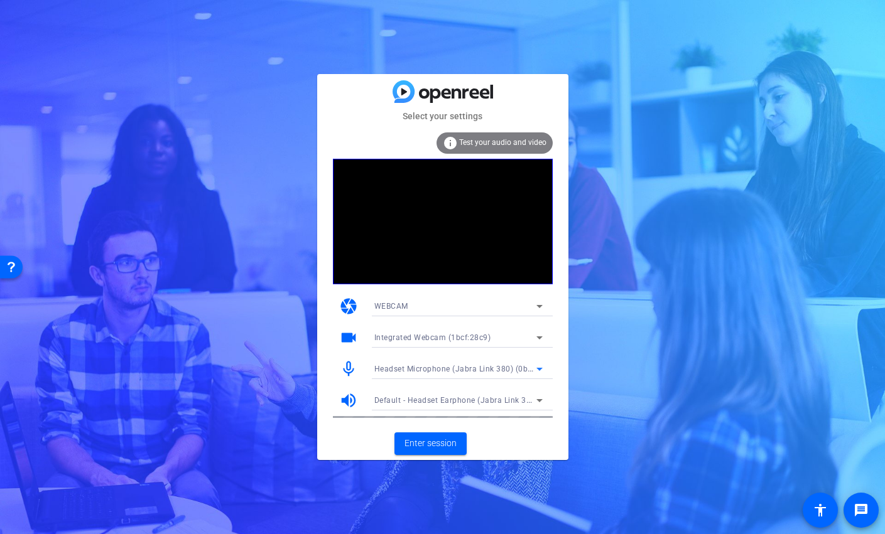
click at [526, 395] on div "Default - Headset Earphone (Jabra Link 380) (0b0e:24ca)" at bounding box center [455, 400] width 162 height 16
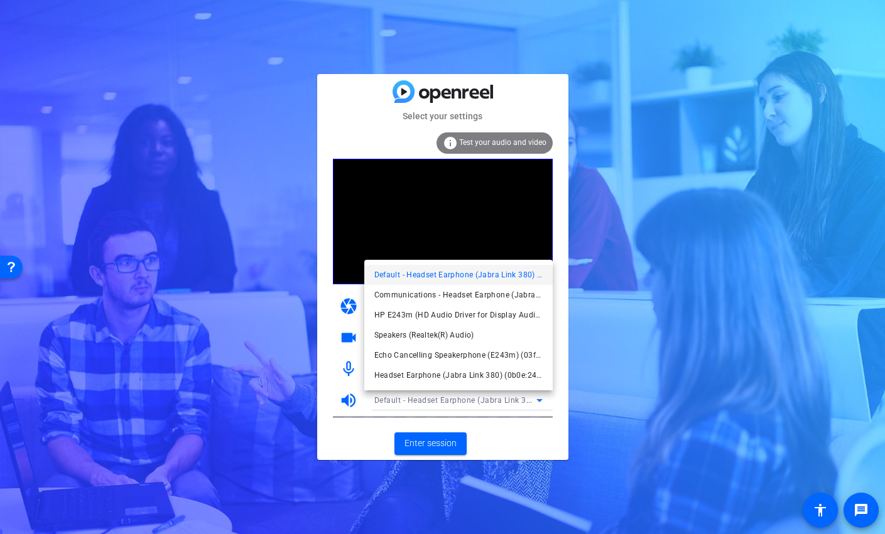
click at [637, 374] on div at bounding box center [442, 267] width 885 height 534
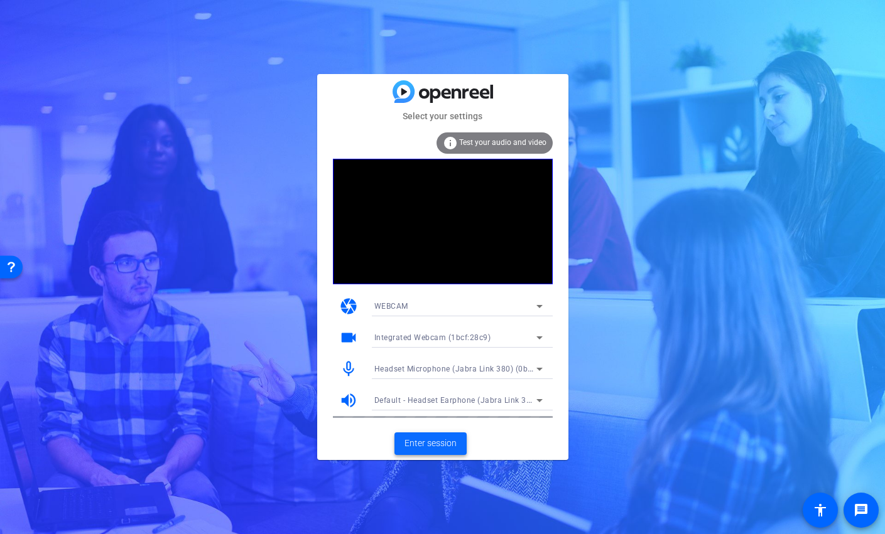
click at [448, 444] on span "Enter session" at bounding box center [430, 443] width 52 height 13
click at [529, 367] on div "Microphone Array (Realtek(R) Audio)" at bounding box center [455, 369] width 162 height 16
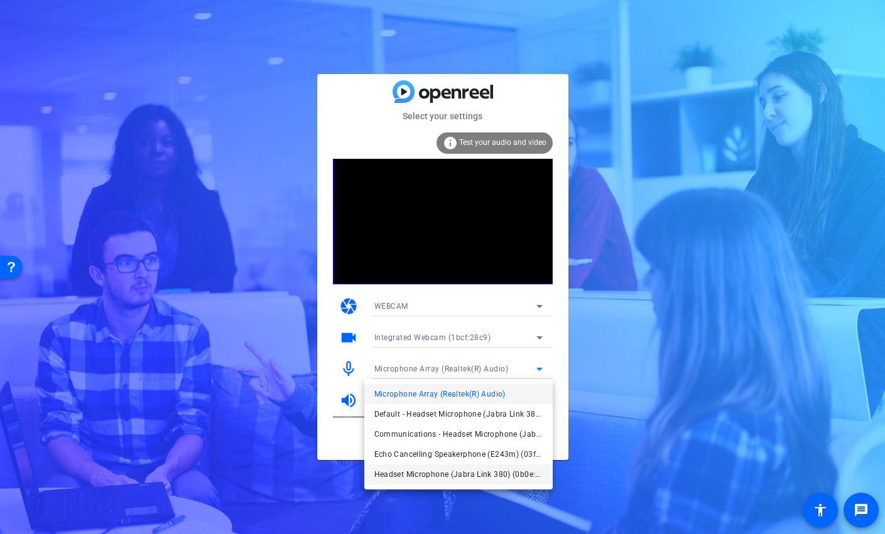
click at [479, 475] on span "Headset Microphone (Jabra Link 380) (0b0e:24ca)" at bounding box center [458, 474] width 168 height 15
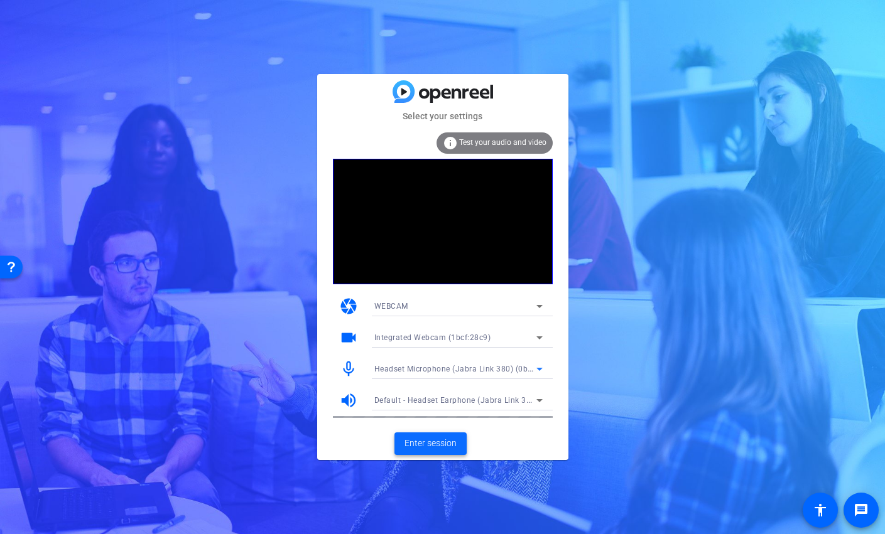
click at [440, 438] on span "Enter session" at bounding box center [430, 443] width 52 height 13
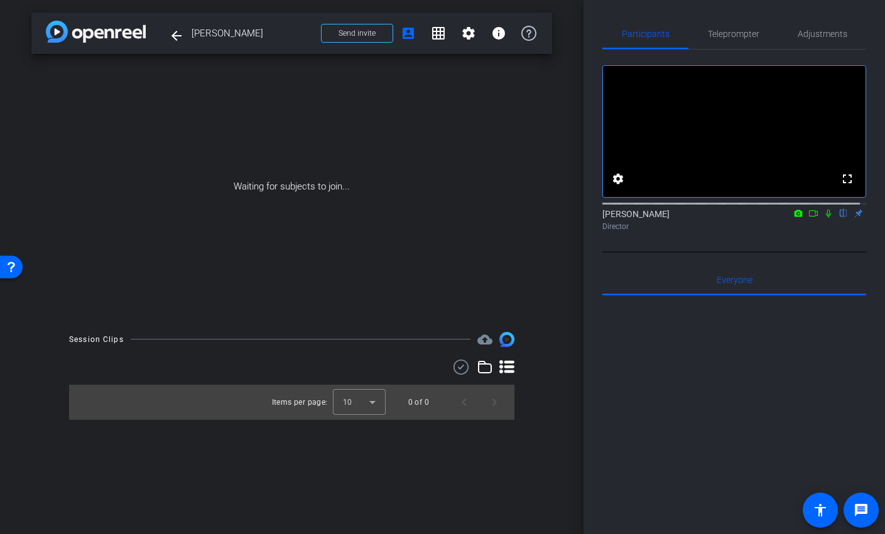
click at [823, 218] on icon at bounding box center [828, 213] width 10 height 9
click at [367, 33] on span "Send invite" at bounding box center [356, 33] width 37 height 10
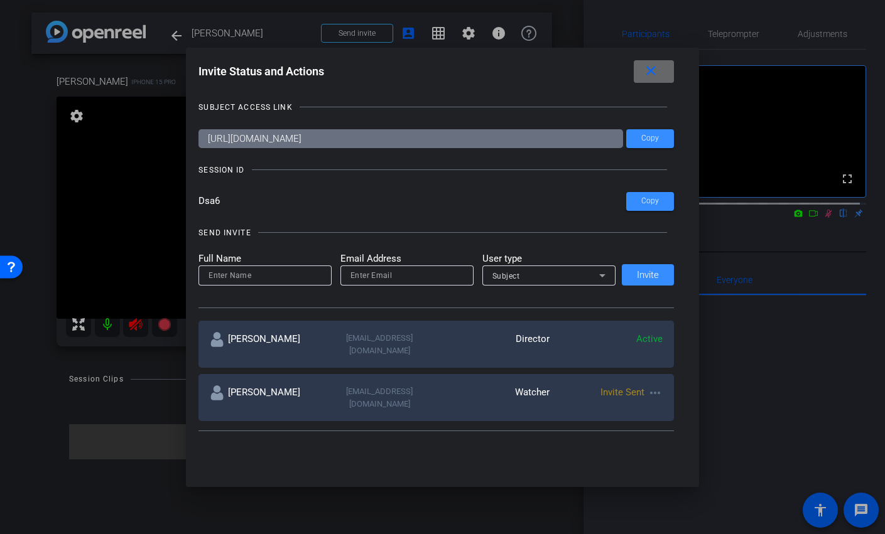
click at [655, 74] on mat-icon "close" at bounding box center [651, 71] width 16 height 16
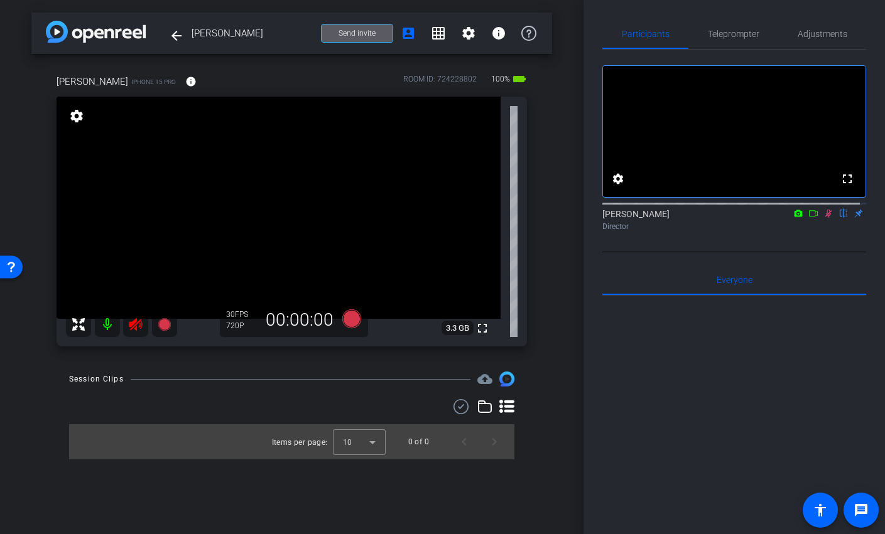
click at [132, 326] on icon at bounding box center [135, 324] width 15 height 15
click at [825, 218] on icon at bounding box center [828, 214] width 7 height 8
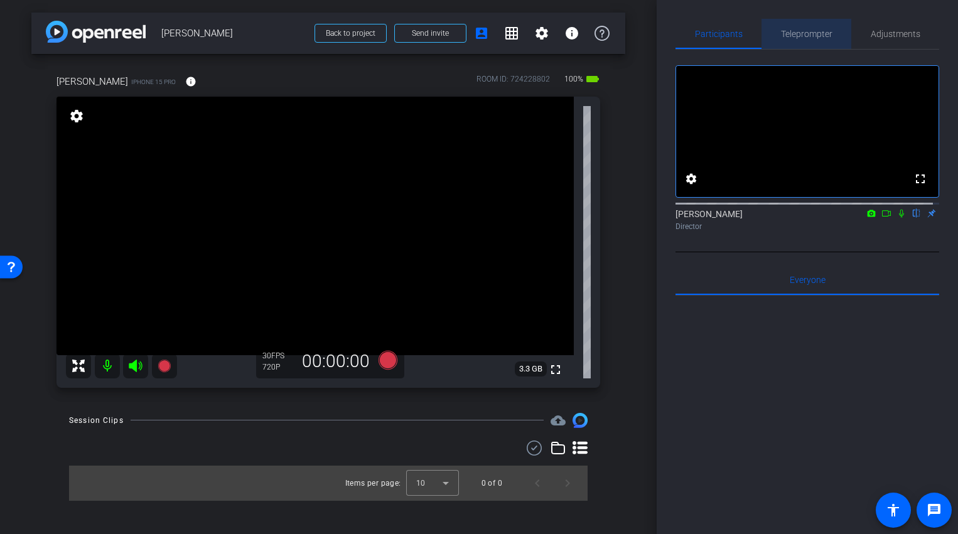
click at [804, 32] on span "Teleprompter" at bounding box center [806, 34] width 51 height 9
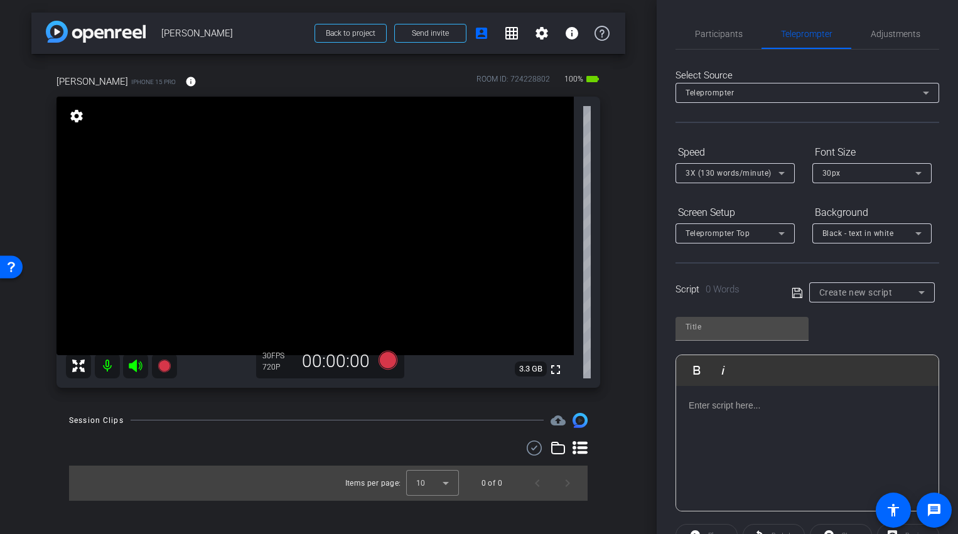
click at [842, 291] on span "Create new script" at bounding box center [855, 293] width 73 height 10
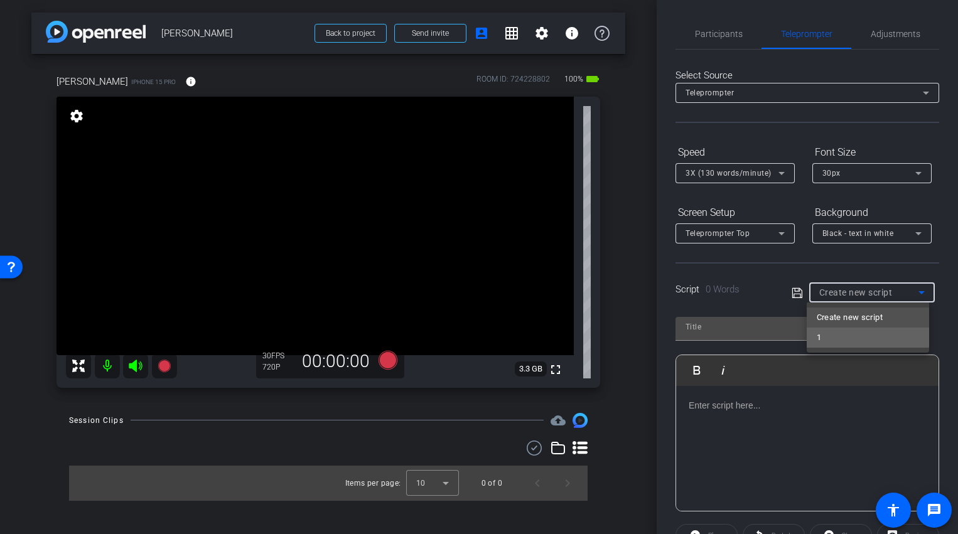
click at [829, 335] on mat-option "1" at bounding box center [868, 338] width 122 height 20
type input "1"
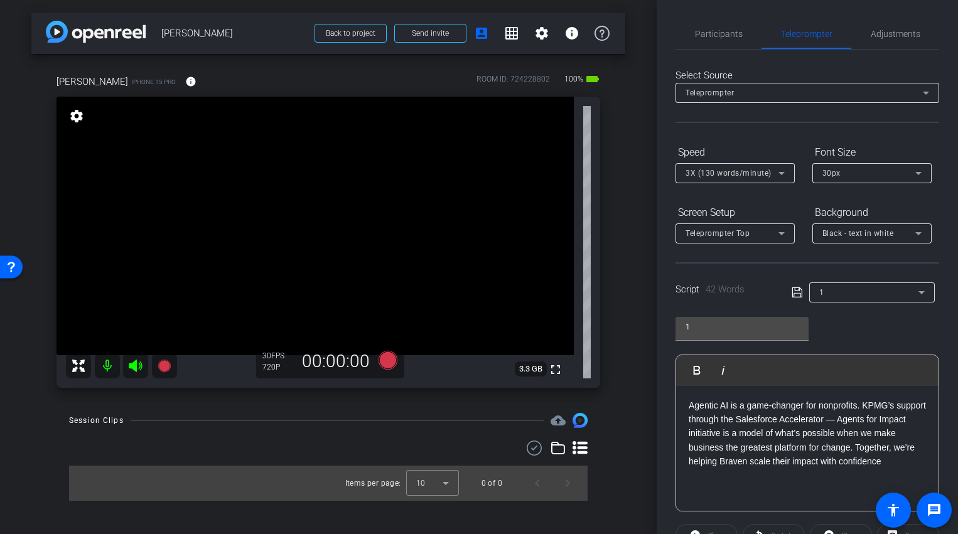
click at [793, 286] on icon at bounding box center [797, 292] width 11 height 15
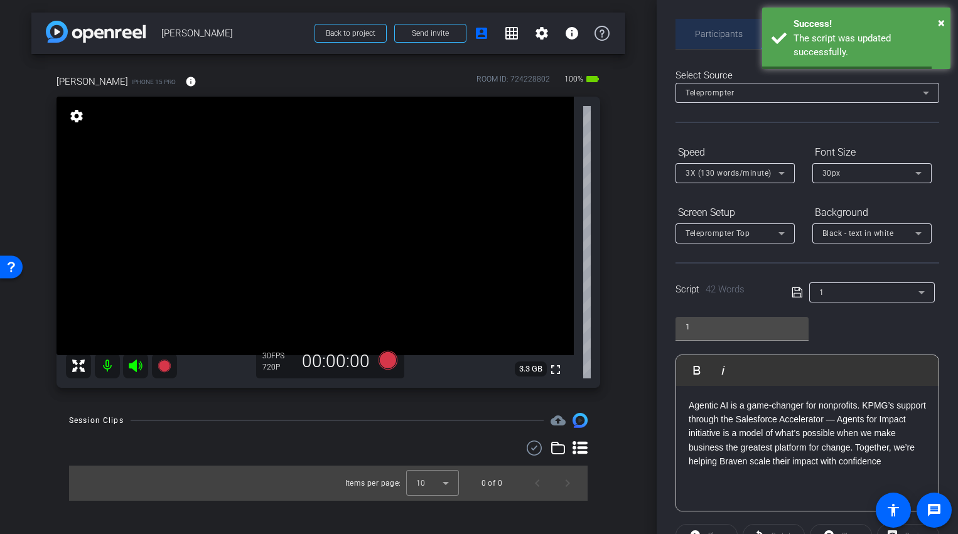
click at [726, 38] on span "Participants" at bounding box center [719, 34] width 48 height 9
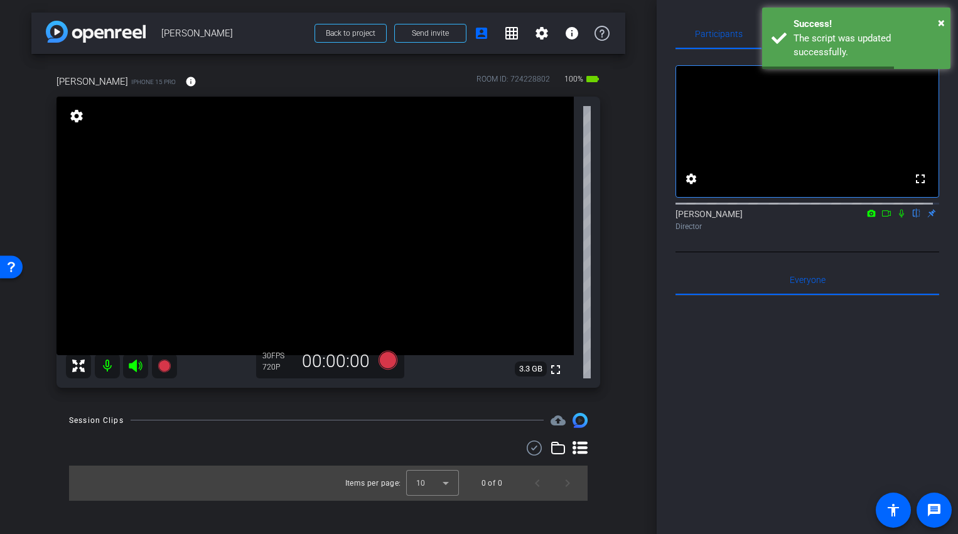
click at [631, 245] on div "arrow_back Amy Back to project Send invite account_box grid_on settings info Am…" at bounding box center [328, 267] width 657 height 534
click at [884, 21] on span "×" at bounding box center [941, 22] width 7 height 15
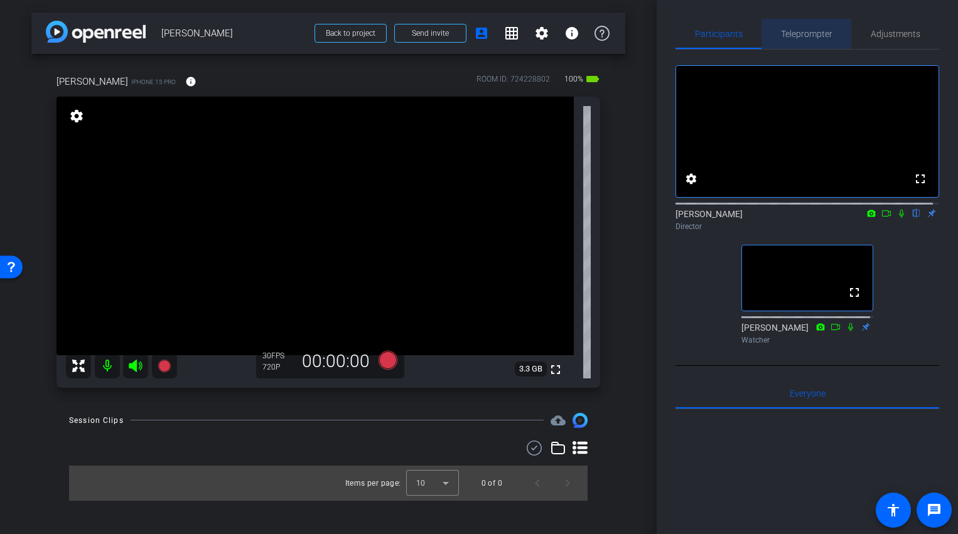
click at [809, 30] on span "Teleprompter" at bounding box center [806, 34] width 51 height 9
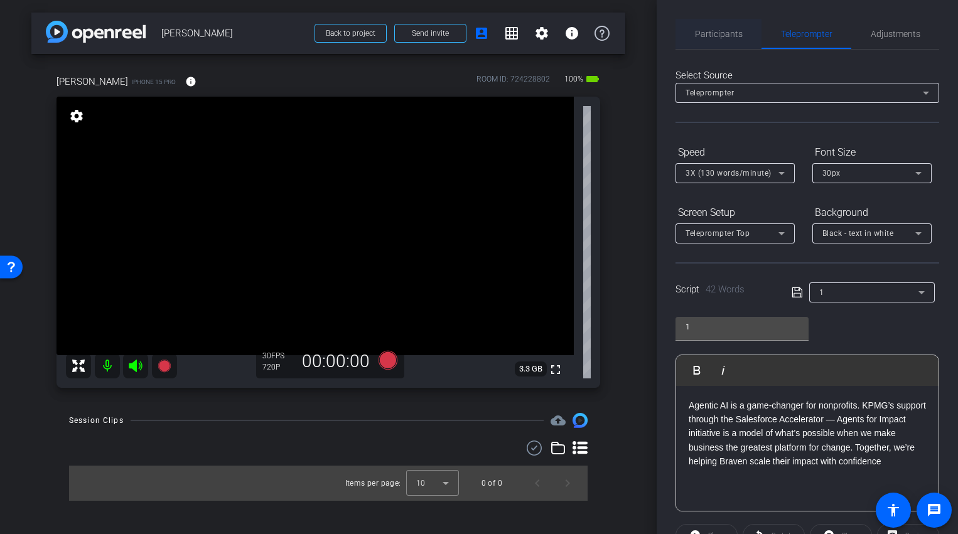
click at [733, 38] on span "Participants" at bounding box center [719, 34] width 48 height 9
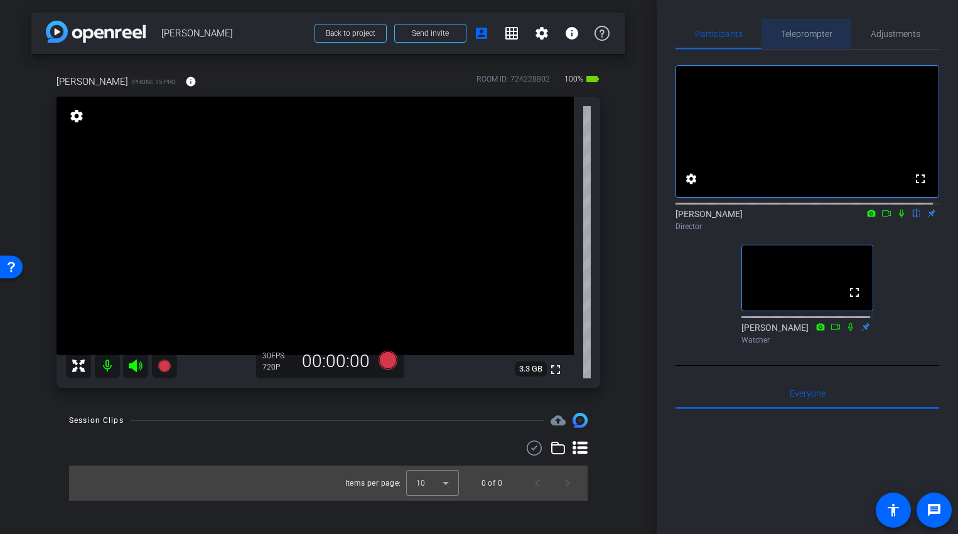
click at [815, 40] on span "Teleprompter" at bounding box center [806, 34] width 51 height 30
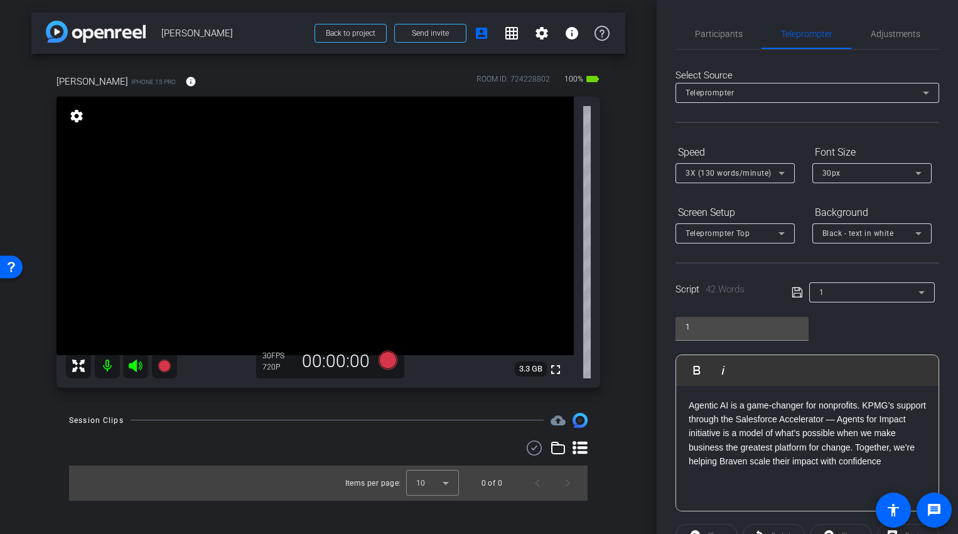
scroll to position [152, 0]
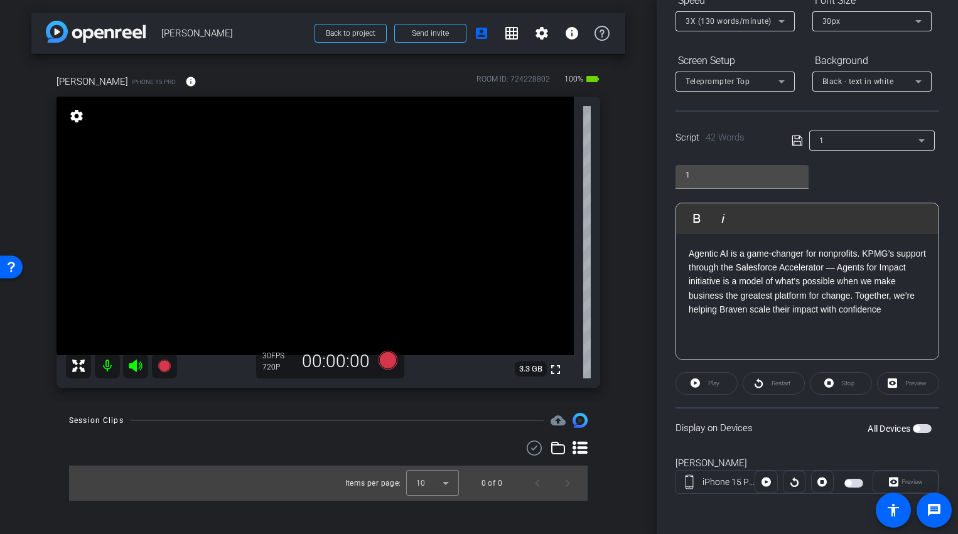
click at [884, 432] on span "button" at bounding box center [922, 428] width 19 height 9
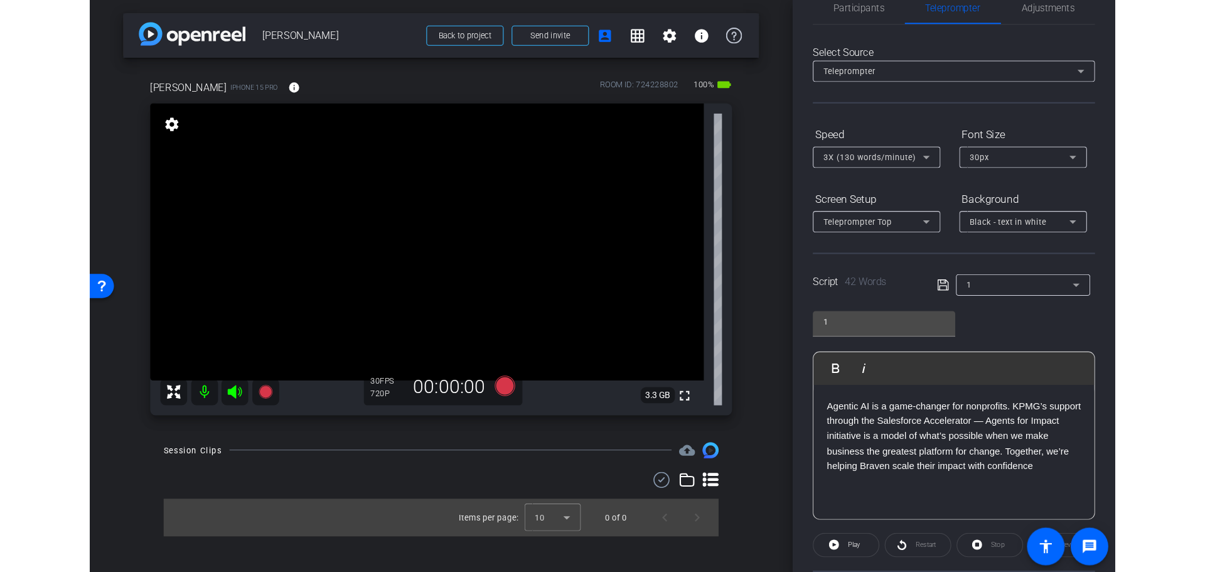
scroll to position [0, 0]
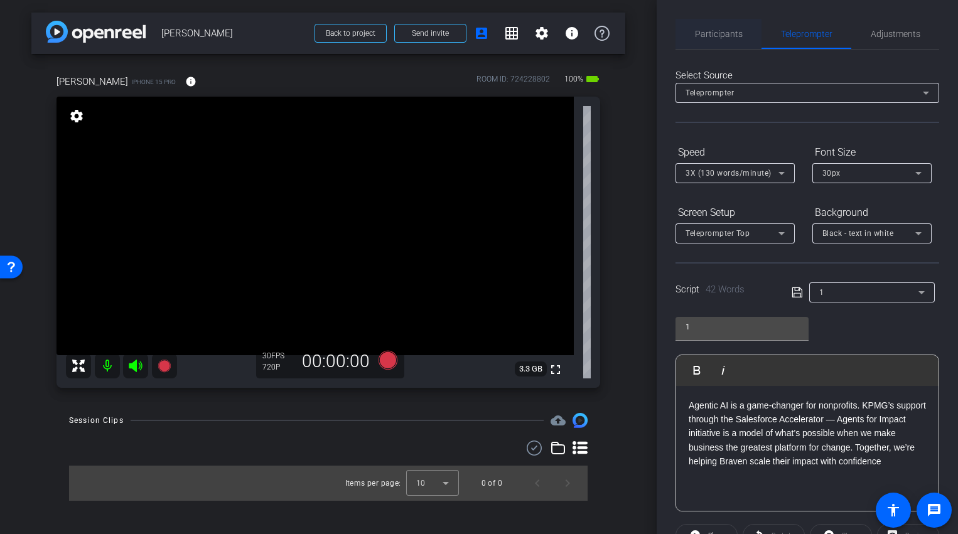
click at [721, 31] on span "Participants" at bounding box center [719, 34] width 48 height 9
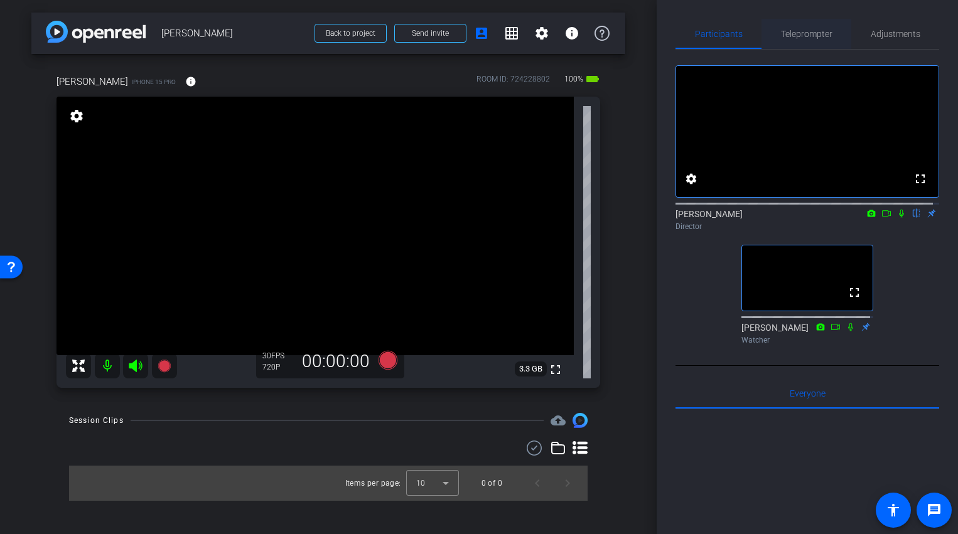
click at [788, 40] on span "Teleprompter" at bounding box center [806, 34] width 51 height 30
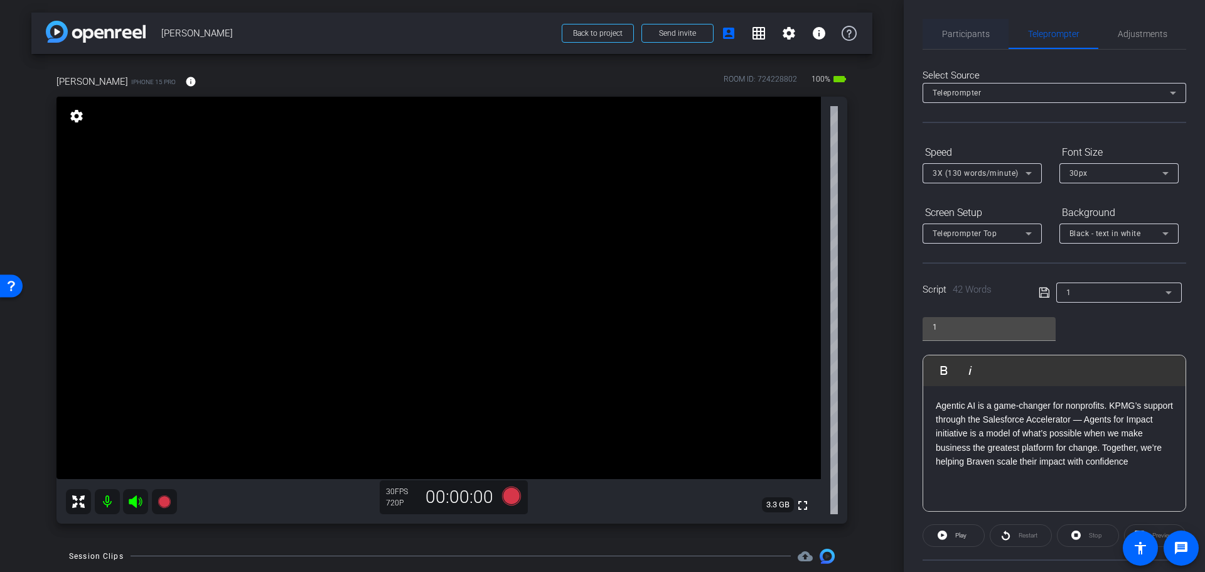
click at [884, 32] on span "Participants" at bounding box center [966, 34] width 48 height 9
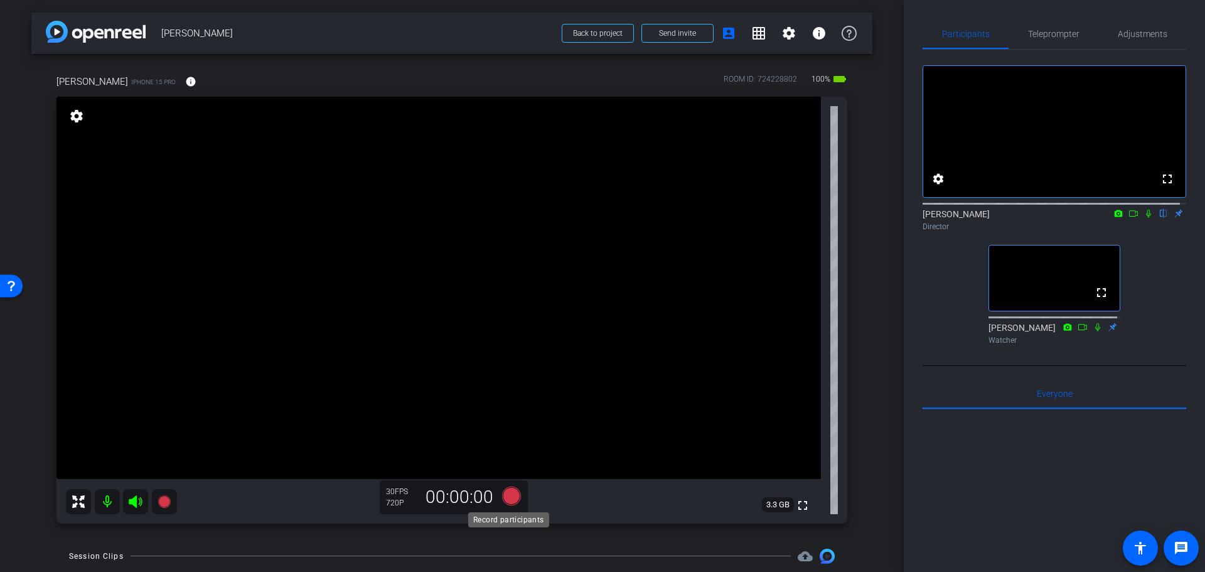
click at [509, 485] on icon at bounding box center [512, 496] width 30 height 23
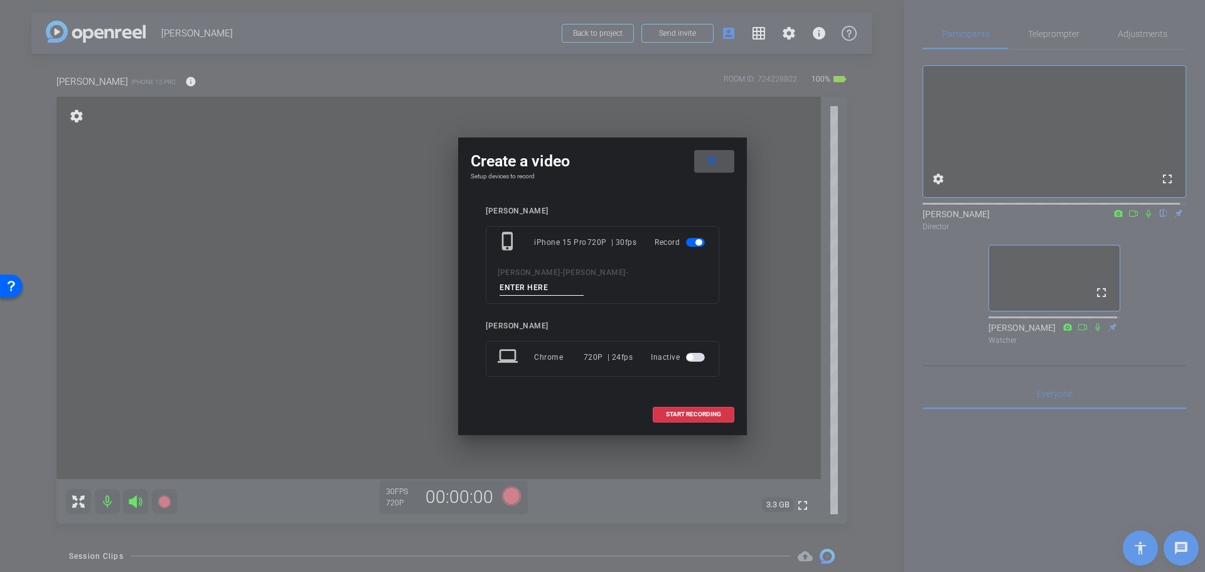
click at [575, 280] on input at bounding box center [542, 288] width 84 height 16
type input "1"
click at [701, 411] on span "START RECORDING" at bounding box center [693, 414] width 55 height 6
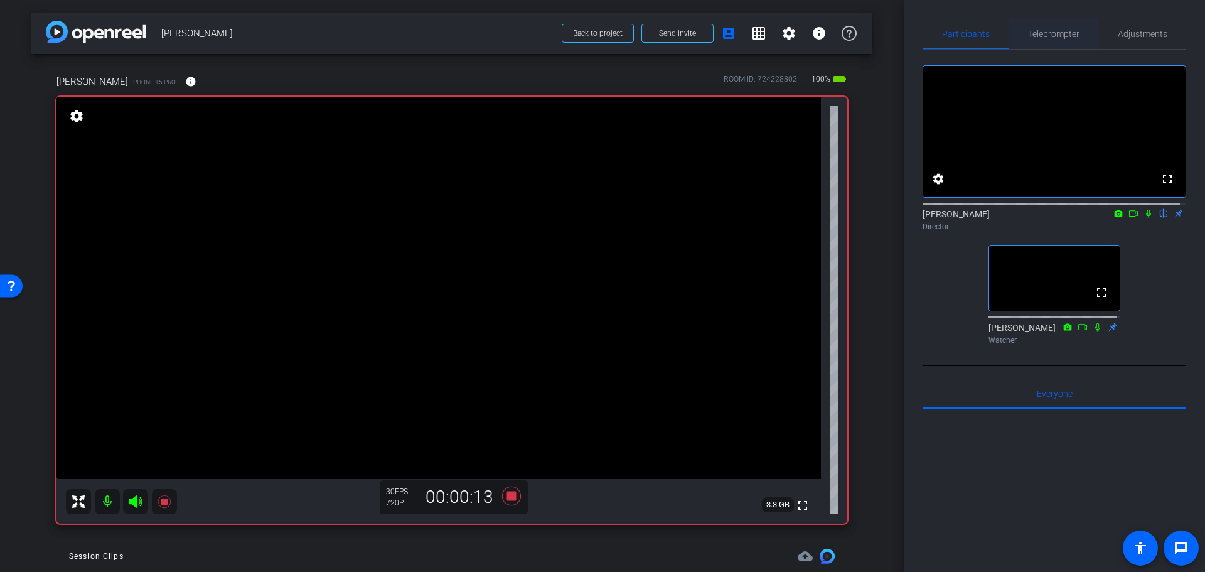
click at [884, 35] on span "Teleprompter" at bounding box center [1053, 34] width 51 height 9
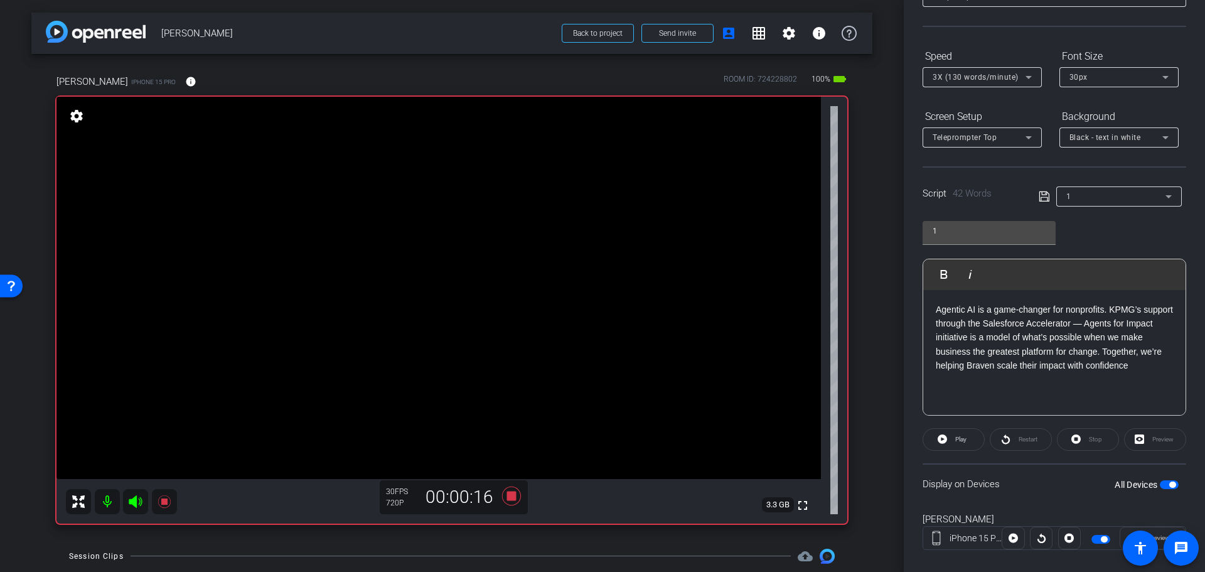
scroll to position [114, 0]
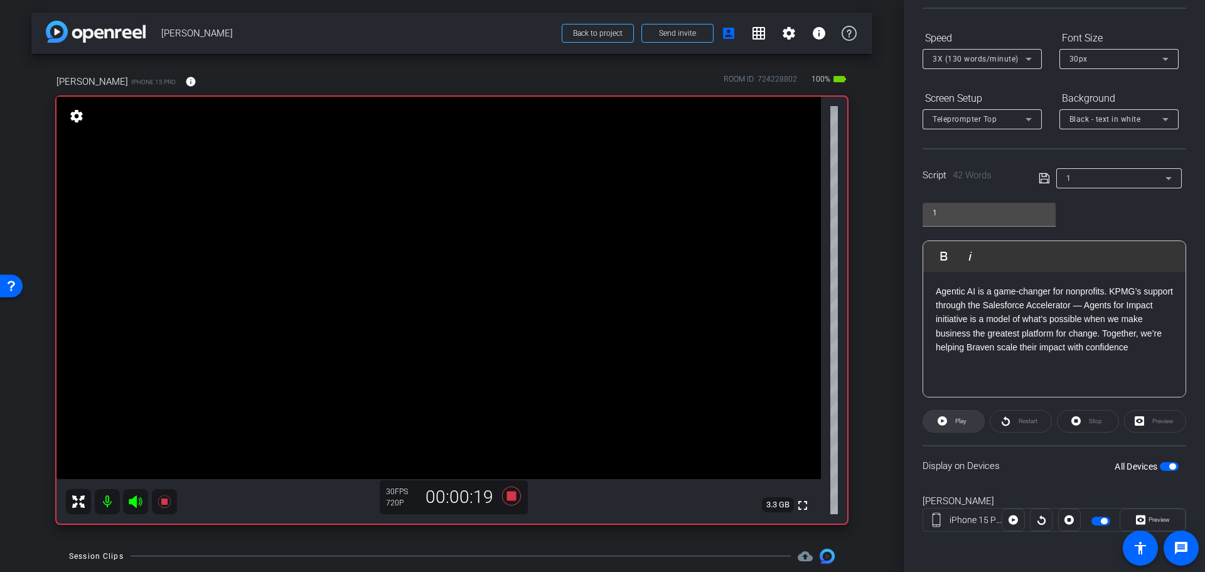
click at [884, 416] on span "Play" at bounding box center [959, 421] width 14 height 18
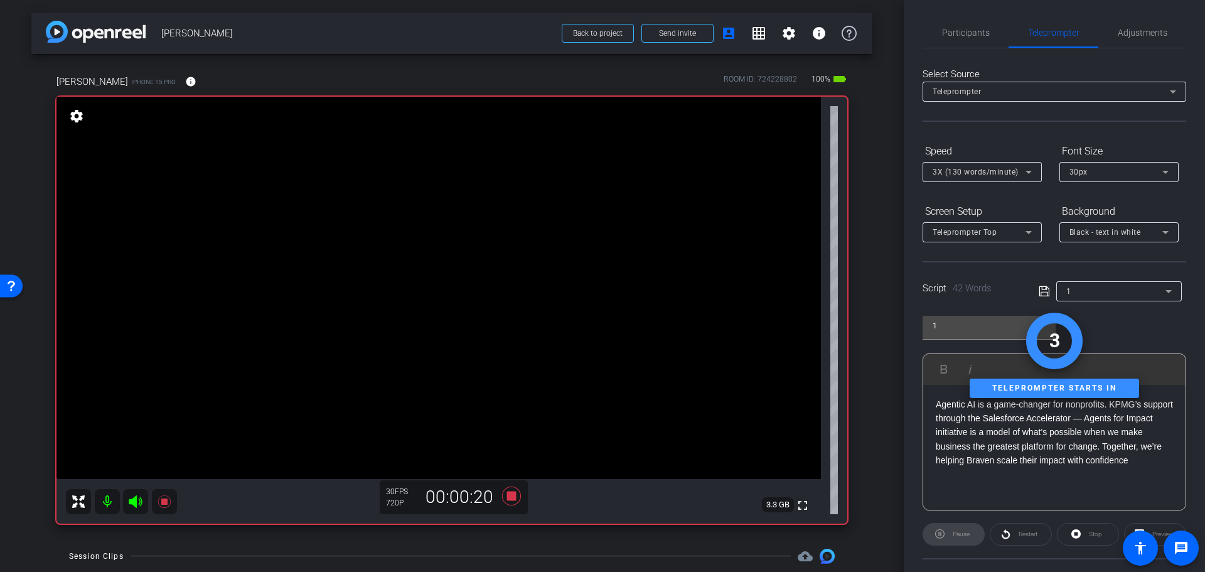
scroll to position [0, 0]
click at [884, 37] on span "Participants" at bounding box center [966, 34] width 48 height 9
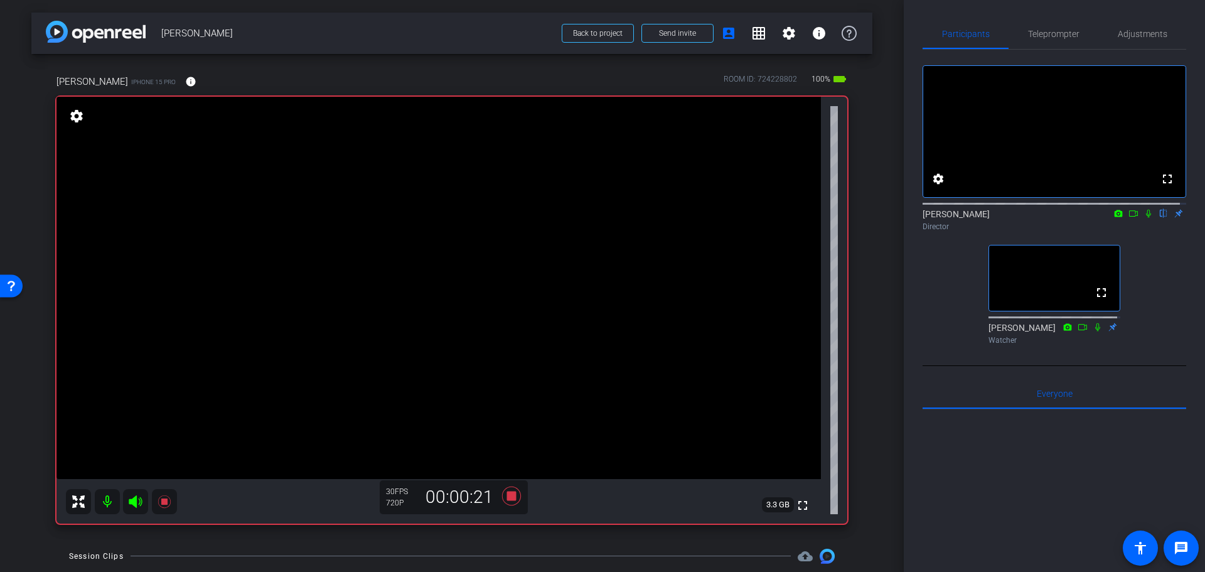
click at [884, 218] on icon at bounding box center [1149, 213] width 10 height 9
click at [884, 331] on icon at bounding box center [1098, 327] width 10 height 9
click at [884, 30] on span "Teleprompter" at bounding box center [1053, 34] width 51 height 9
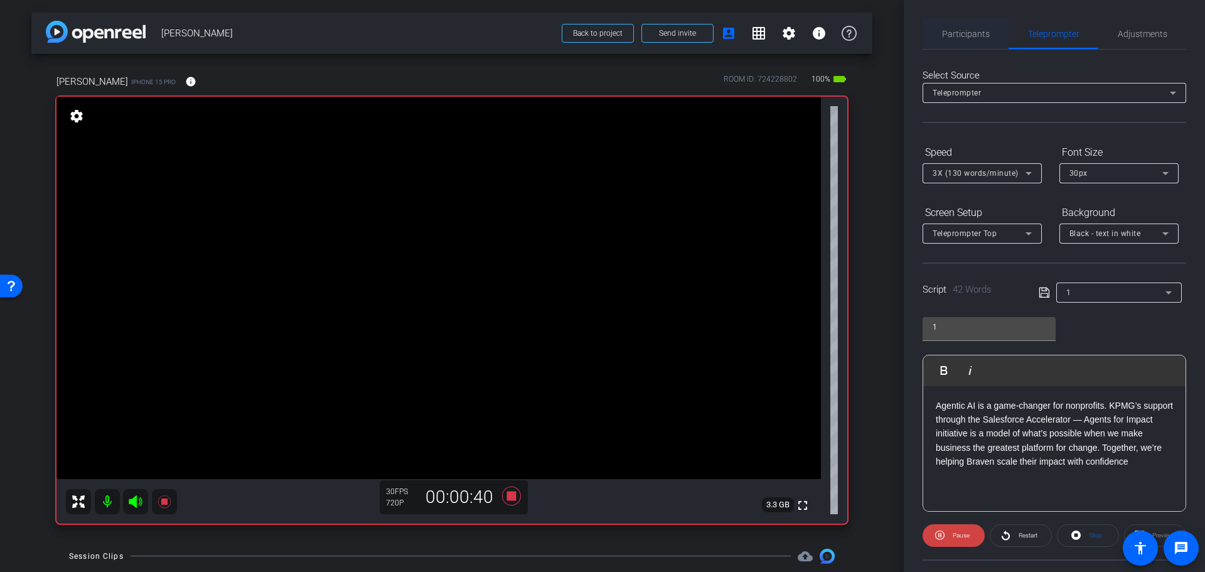
click at [884, 41] on span "Participants" at bounding box center [966, 34] width 48 height 30
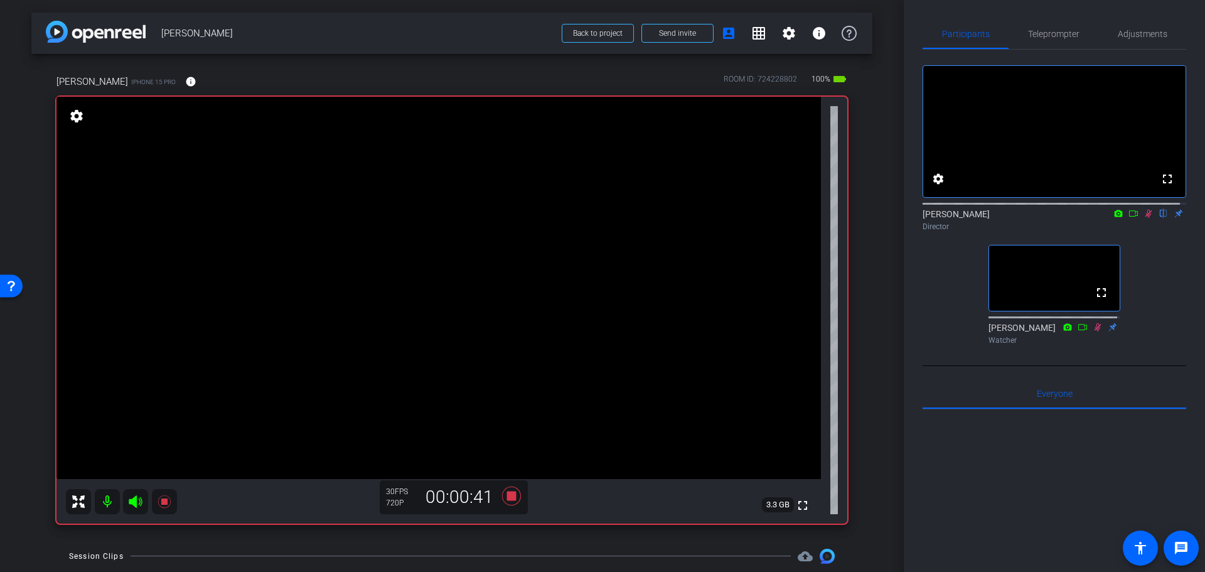
click at [884, 219] on mat-icon at bounding box center [1148, 213] width 15 height 11
click at [884, 346] on div "Liz Watcher" at bounding box center [1055, 333] width 132 height 24
click at [884, 331] on icon at bounding box center [1098, 327] width 7 height 8
click at [884, 331] on icon at bounding box center [1098, 327] width 10 height 9
click at [884, 331] on icon at bounding box center [1098, 327] width 7 height 8
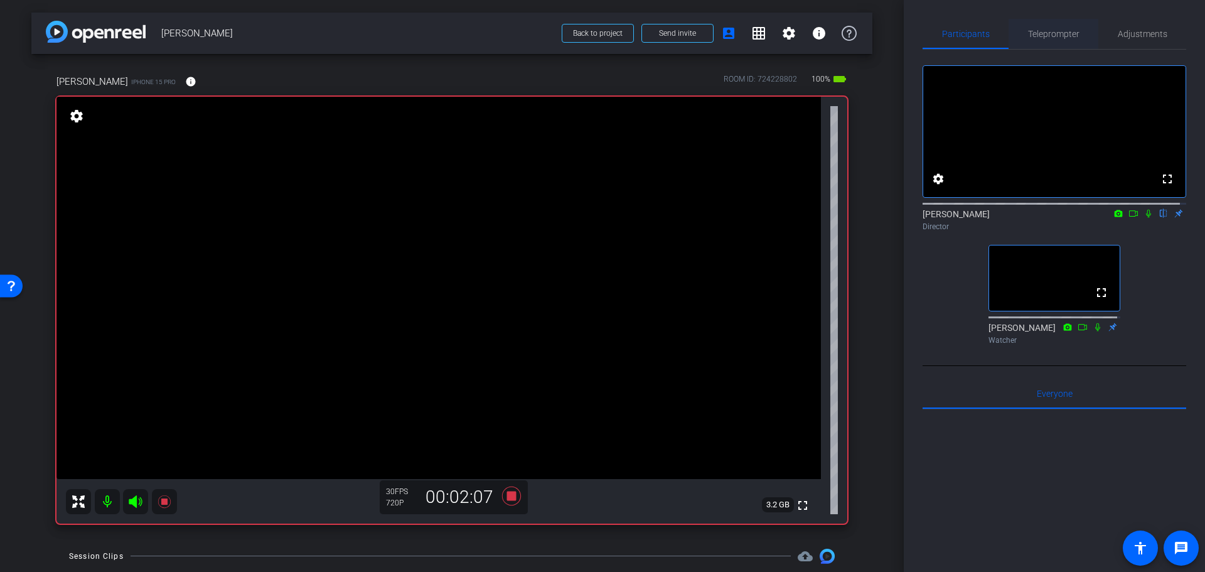
click at [884, 35] on span "Teleprompter" at bounding box center [1053, 34] width 51 height 9
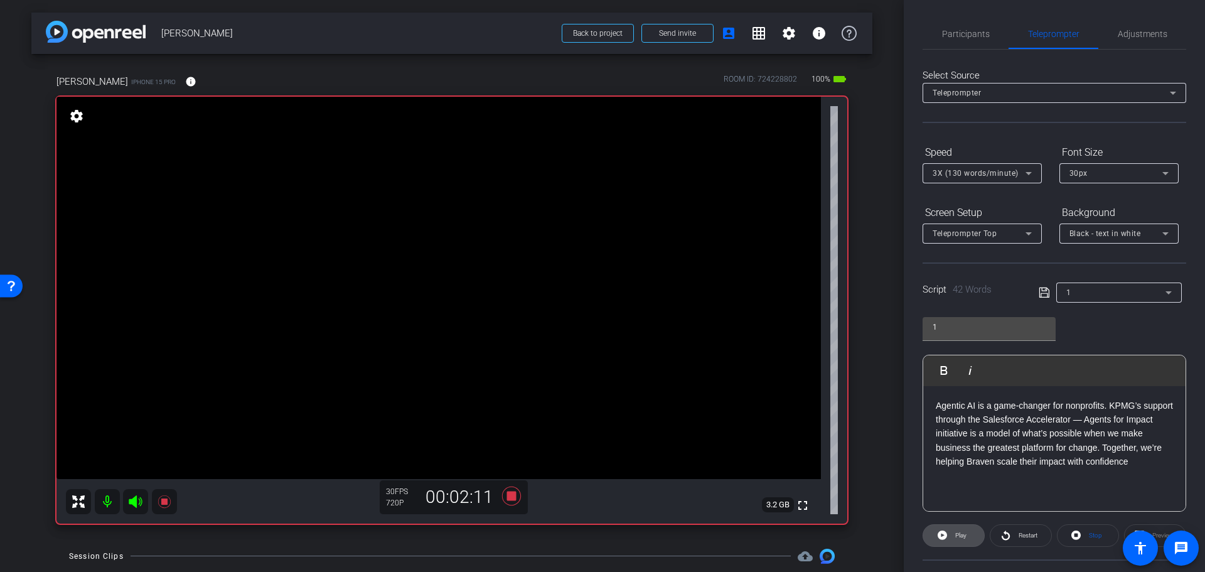
click at [884, 534] on span "Play" at bounding box center [960, 535] width 11 height 7
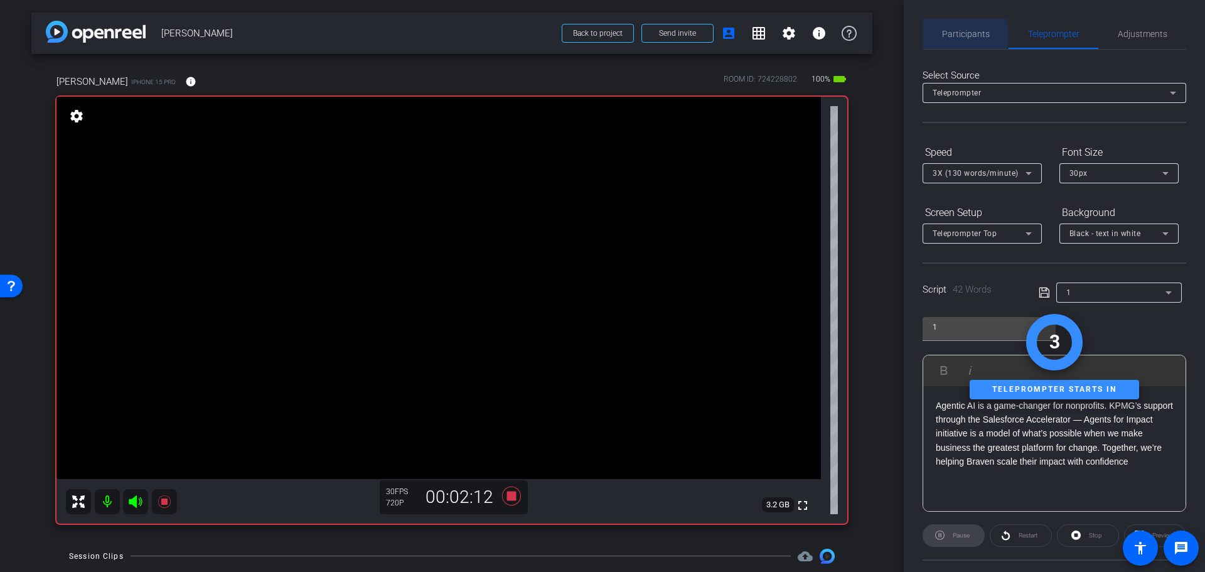
click at [884, 35] on span "Participants" at bounding box center [966, 34] width 48 height 9
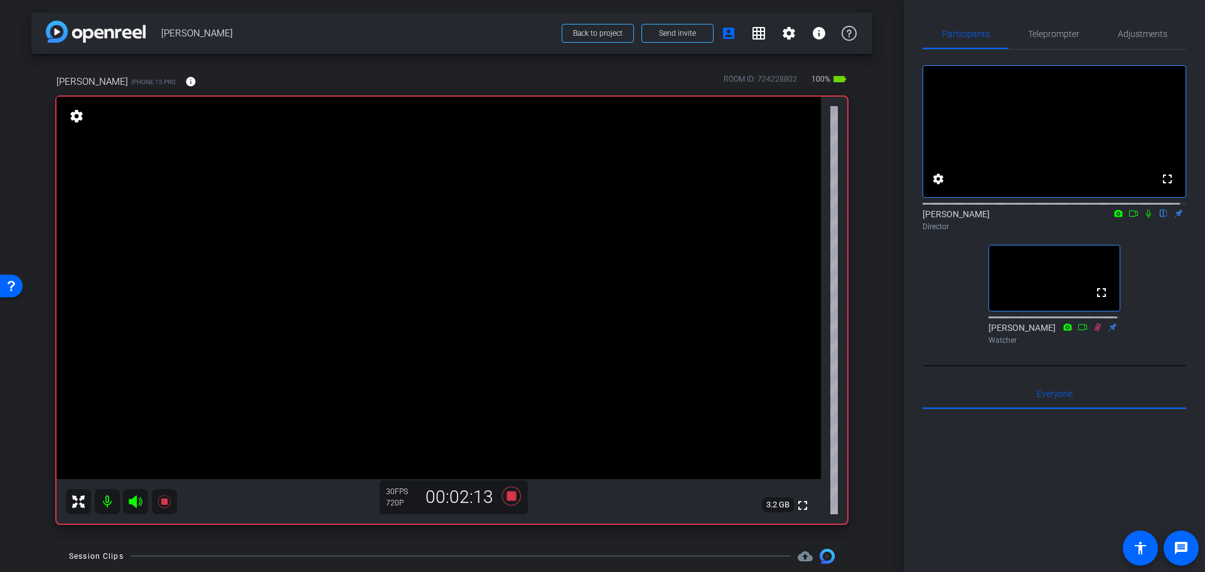
click at [884, 218] on icon at bounding box center [1148, 214] width 5 height 8
click at [884, 218] on icon at bounding box center [1149, 213] width 10 height 9
click at [884, 218] on icon at bounding box center [1148, 214] width 5 height 8
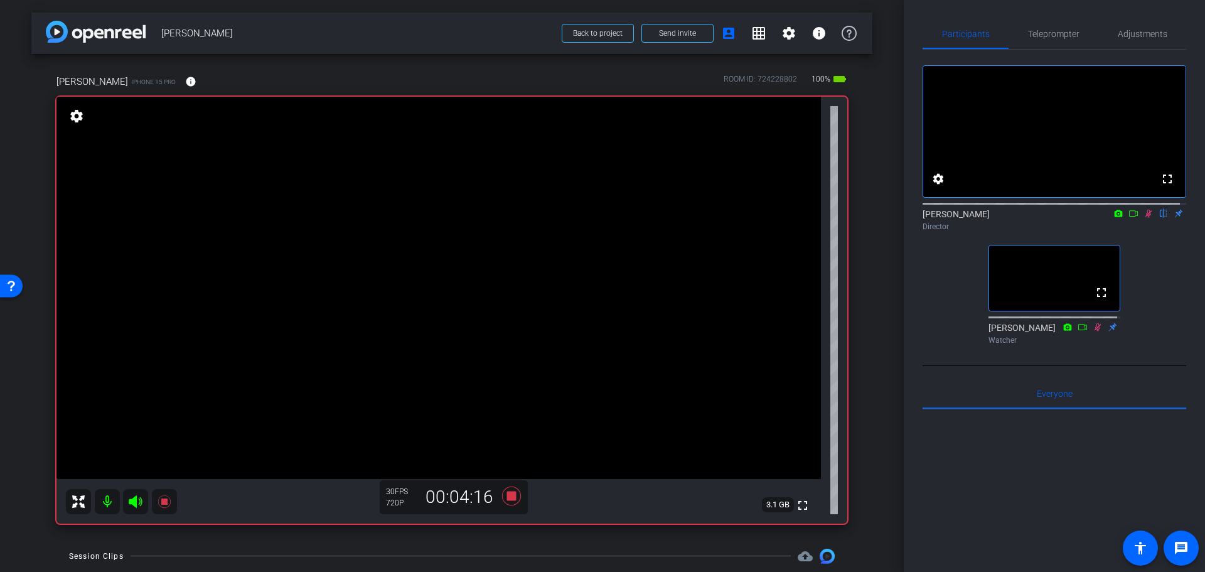
click at [884, 218] on icon at bounding box center [1149, 213] width 10 height 9
click at [510, 492] on icon at bounding box center [511, 495] width 19 height 19
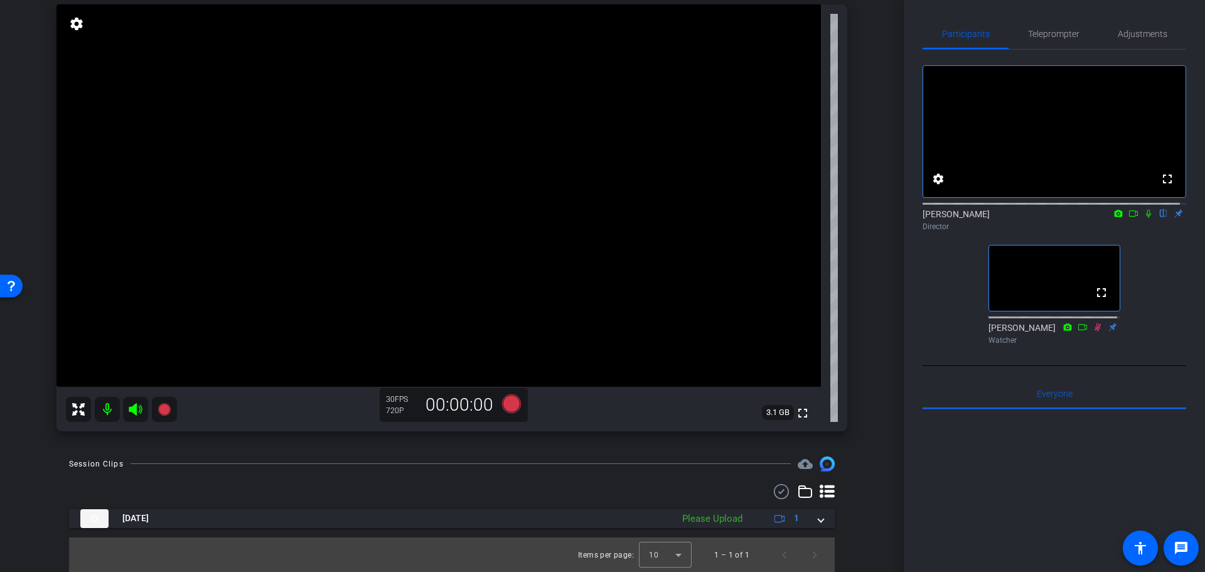
scroll to position [93, 0]
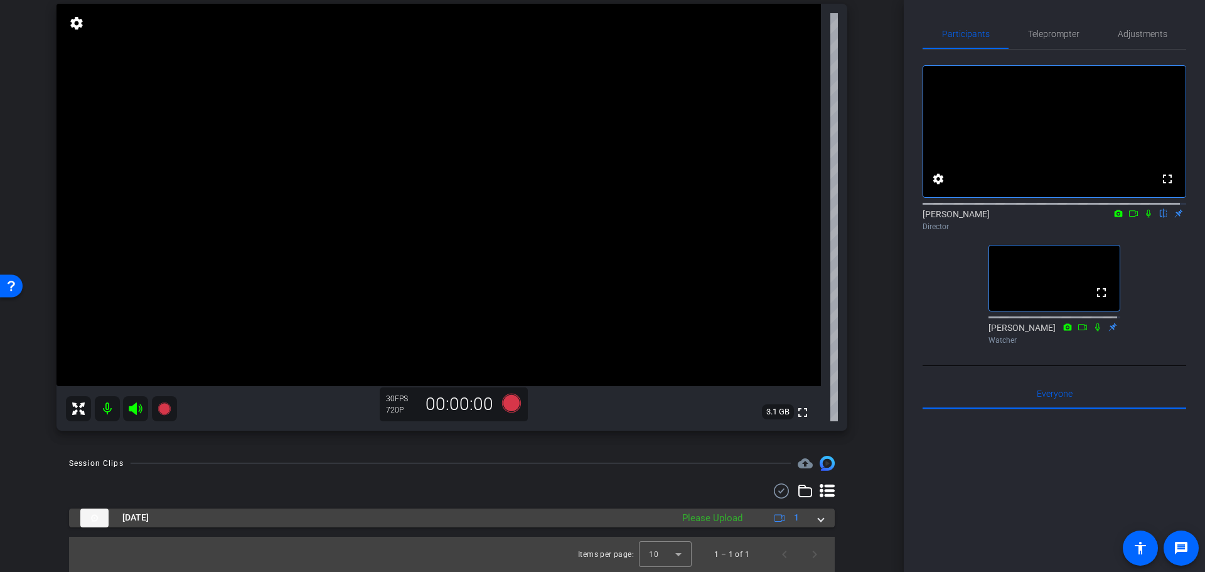
click at [809, 517] on div "Sep 24, 2025 Please Upload 1" at bounding box center [449, 517] width 738 height 19
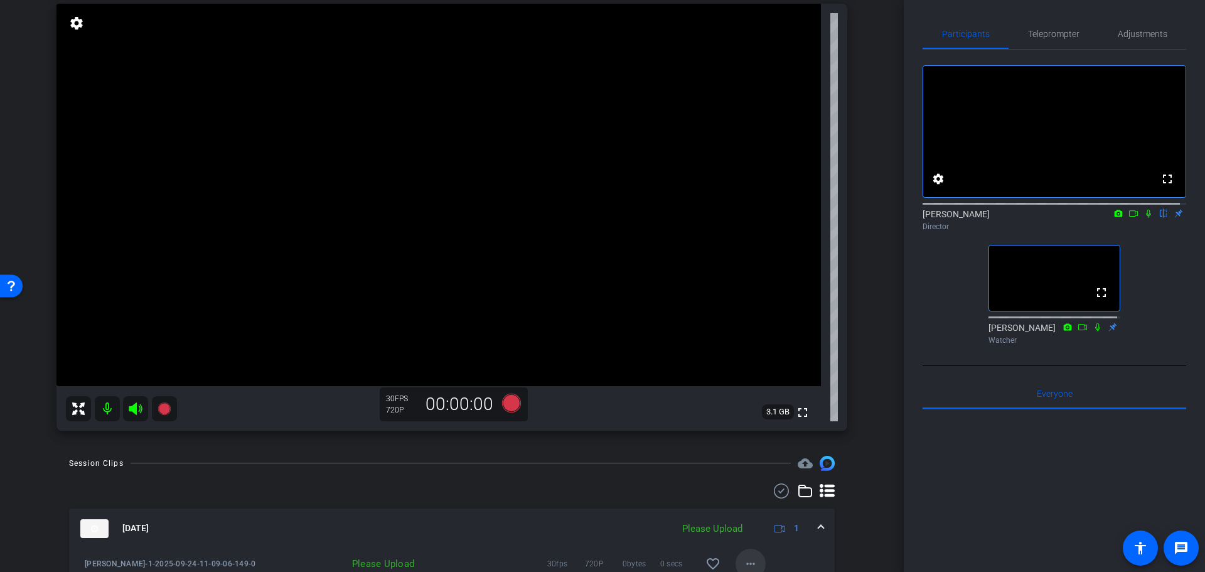
click at [743, 534] on mat-icon "more_horiz" at bounding box center [750, 563] width 15 height 15
click at [758, 512] on span "Upload" at bounding box center [765, 505] width 50 height 15
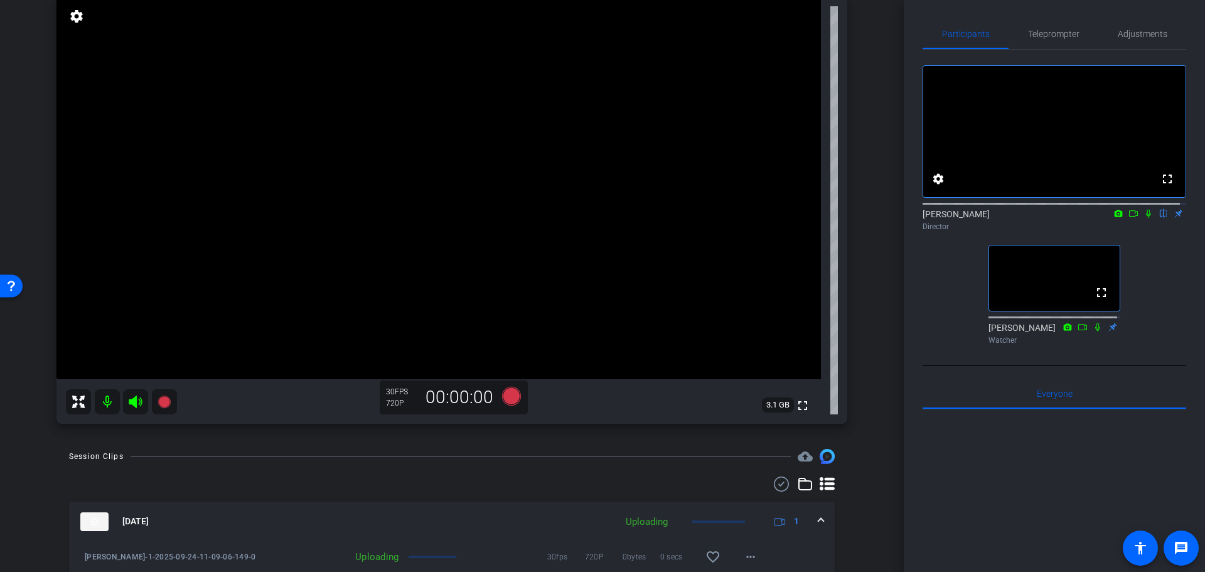
scroll to position [158, 0]
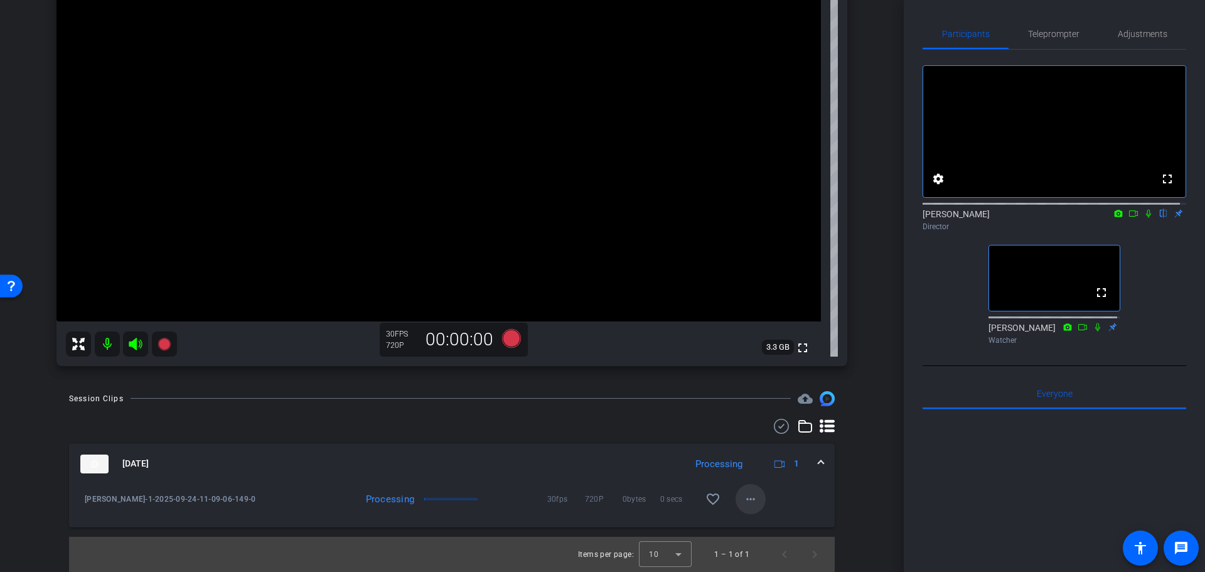
click at [743, 498] on mat-icon "more_horiz" at bounding box center [750, 499] width 15 height 15
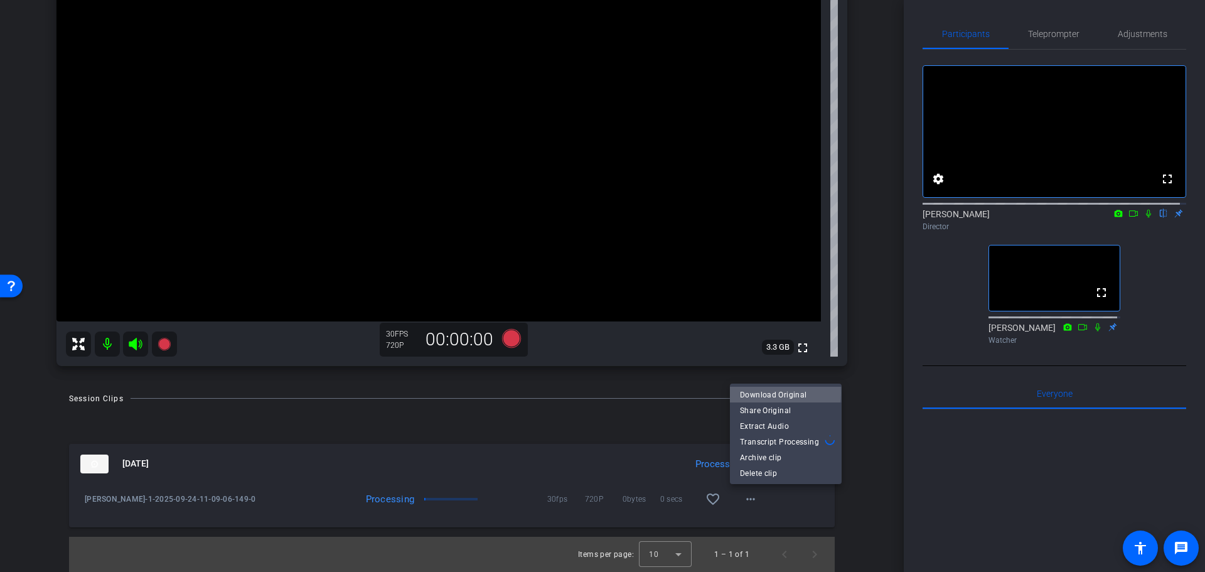
click at [777, 393] on span "Download Original" at bounding box center [786, 394] width 92 height 15
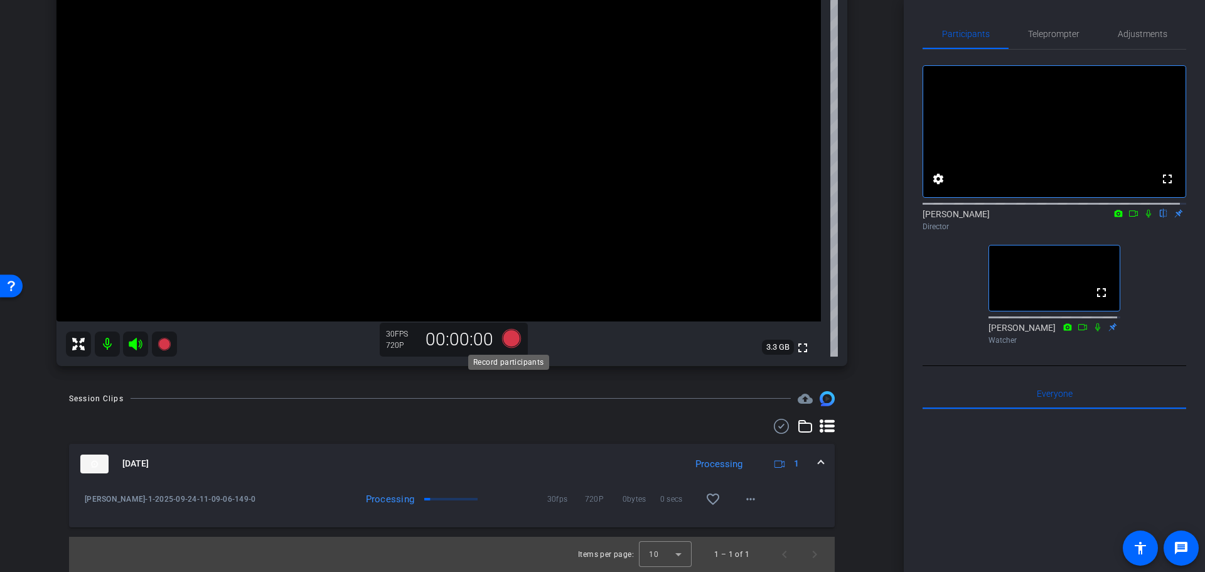
click at [514, 335] on icon at bounding box center [511, 337] width 19 height 19
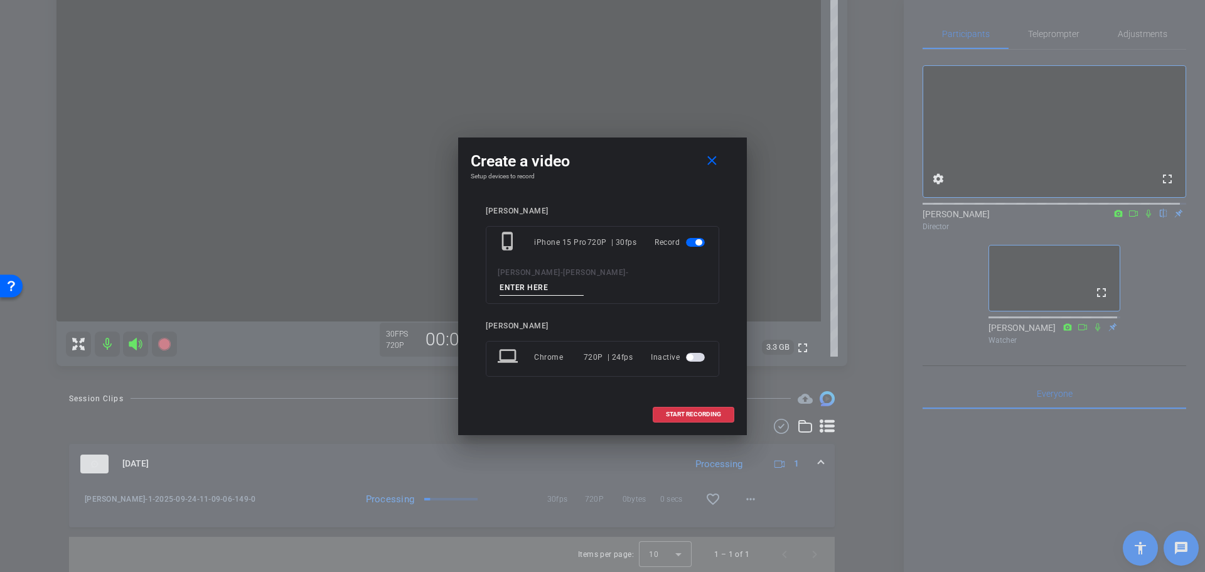
click at [578, 281] on input at bounding box center [542, 288] width 84 height 16
type input "2"
click at [696, 411] on span "START RECORDING" at bounding box center [693, 414] width 55 height 6
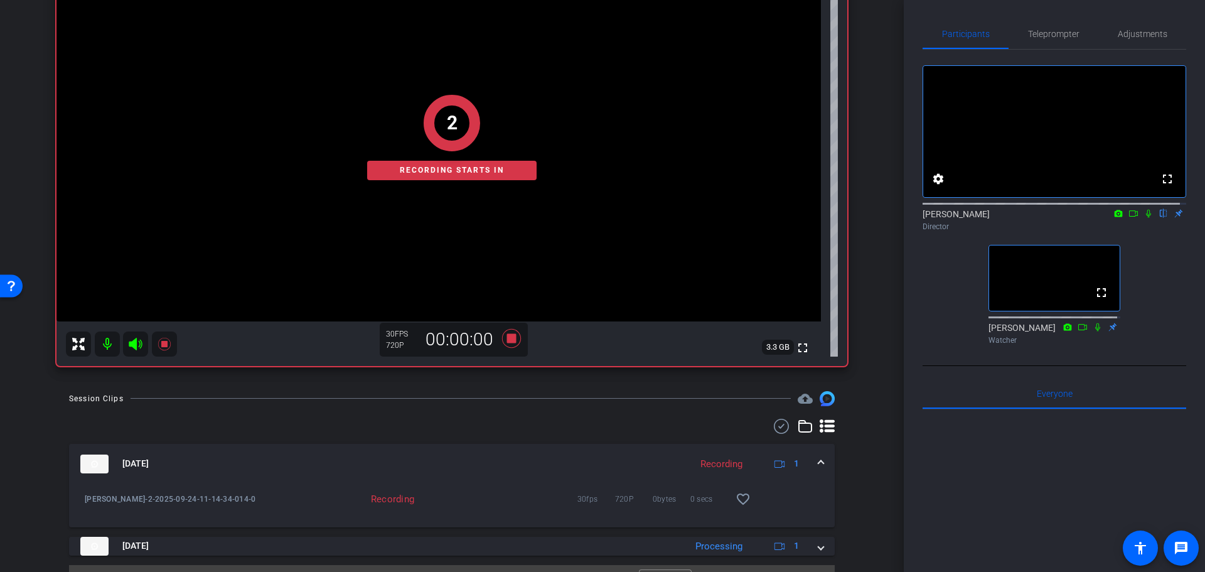
click at [884, 218] on icon at bounding box center [1149, 213] width 10 height 9
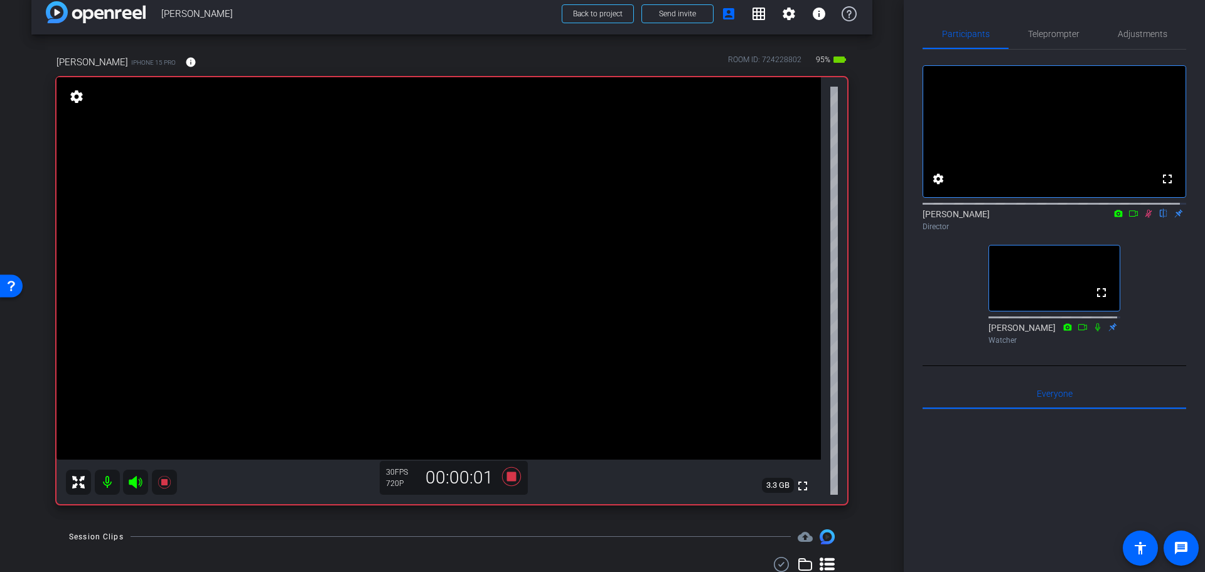
scroll to position [0, 0]
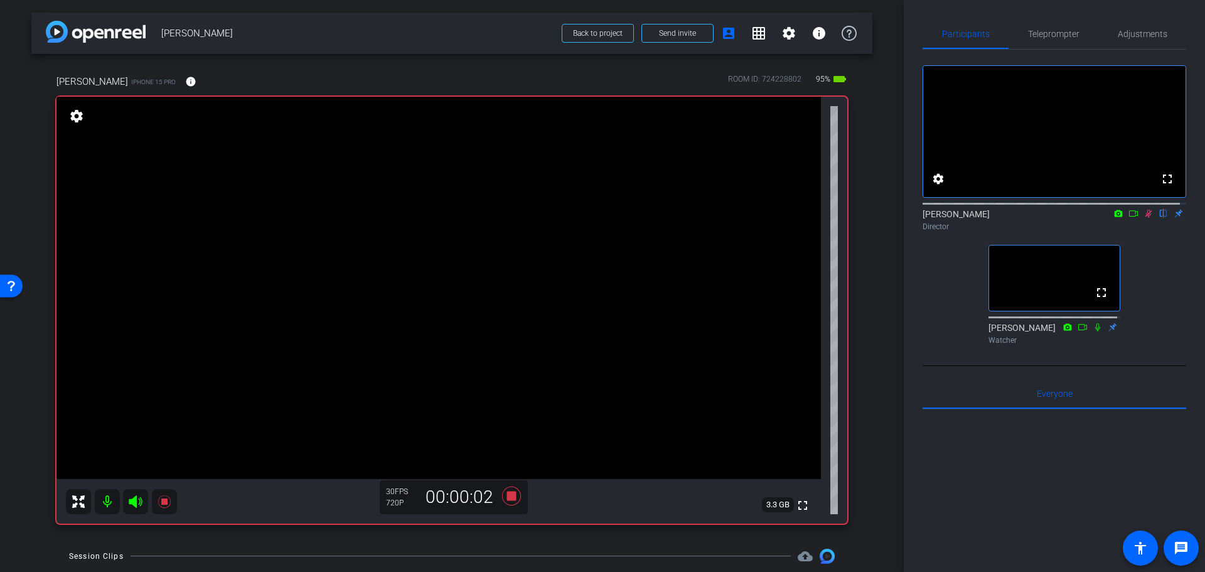
click at [884, 218] on icon at bounding box center [1149, 213] width 10 height 9
click at [884, 218] on icon at bounding box center [1149, 214] width 7 height 8
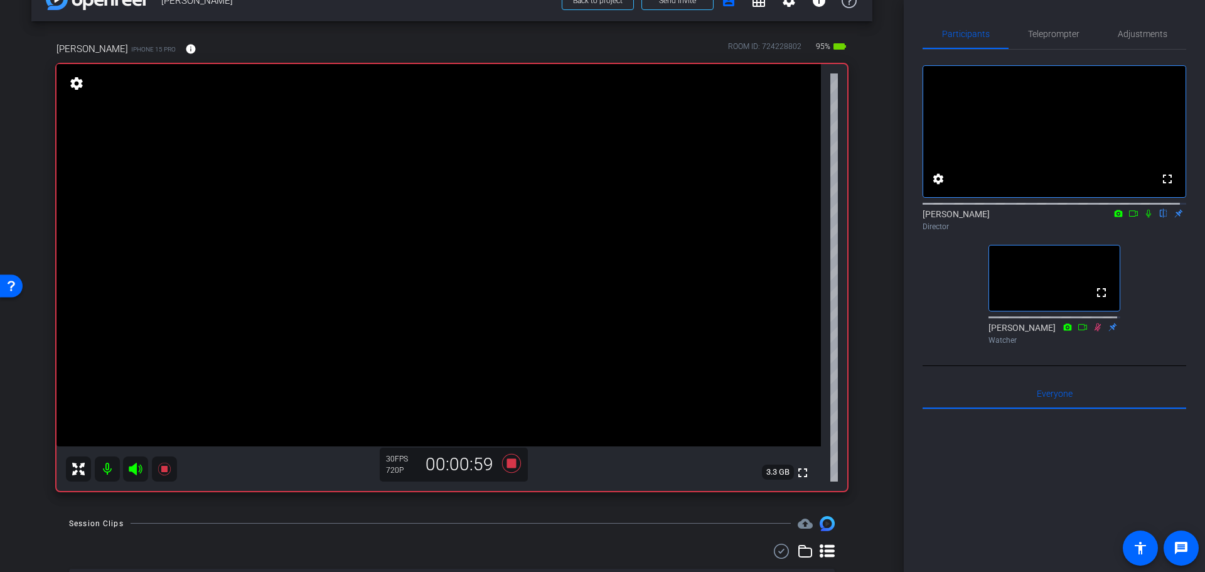
scroll to position [63, 0]
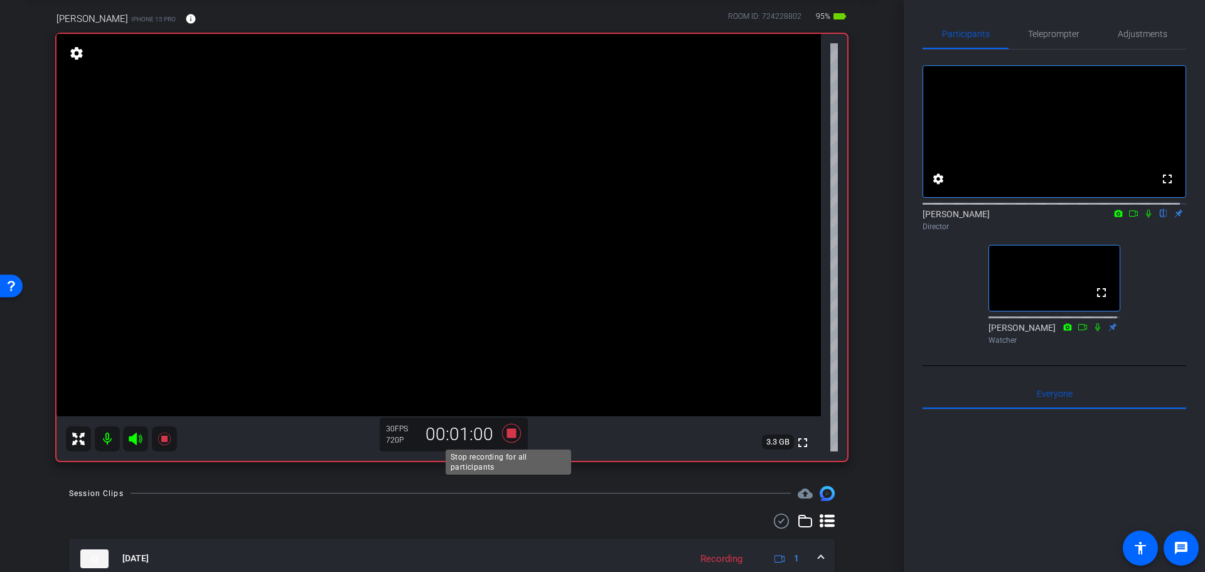
click at [506, 429] on icon at bounding box center [511, 432] width 19 height 19
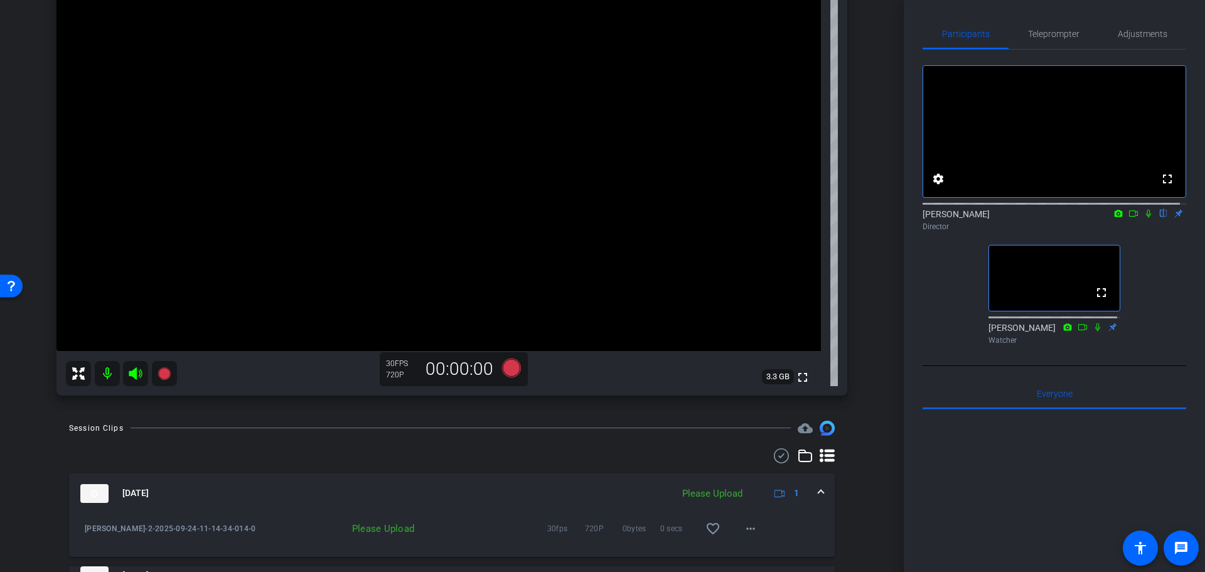
scroll to position [186, 0]
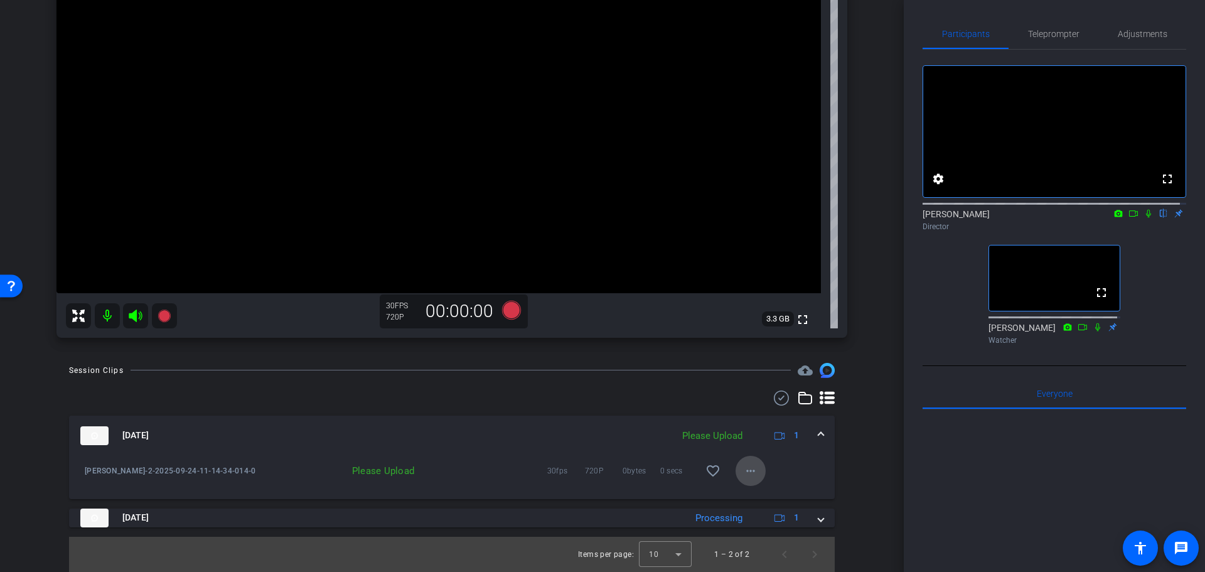
click at [746, 470] on mat-icon "more_horiz" at bounding box center [750, 470] width 15 height 15
click at [756, 493] on span "Upload" at bounding box center [765, 496] width 50 height 15
click at [744, 473] on mat-icon "more_horiz" at bounding box center [750, 470] width 15 height 15
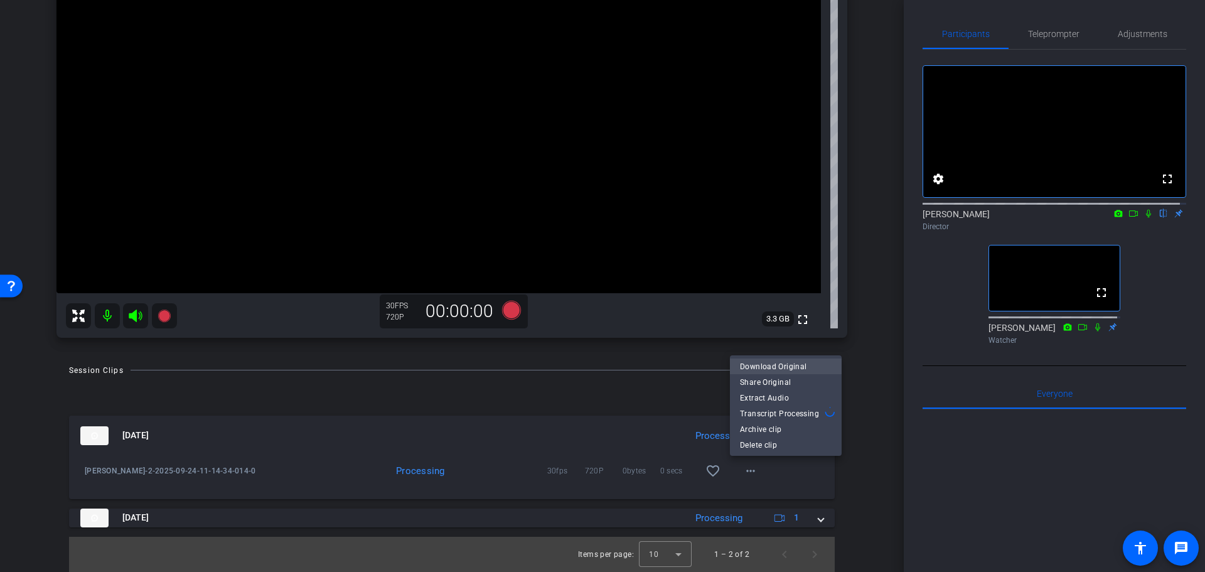
click at [787, 369] on span "Download Original" at bounding box center [786, 365] width 92 height 15
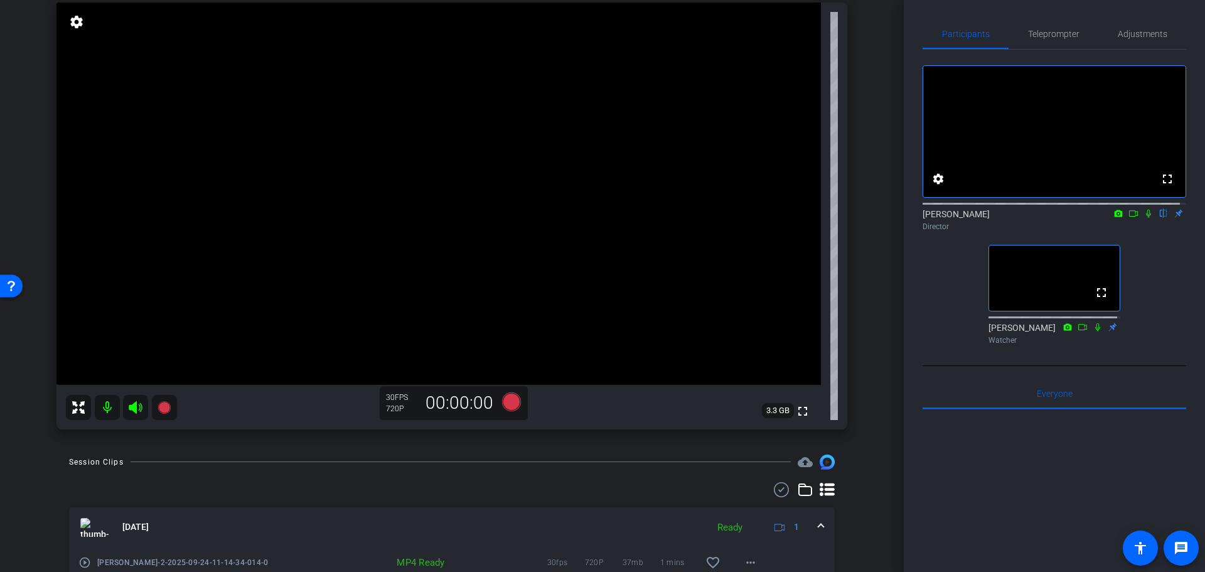
scroll to position [0, 0]
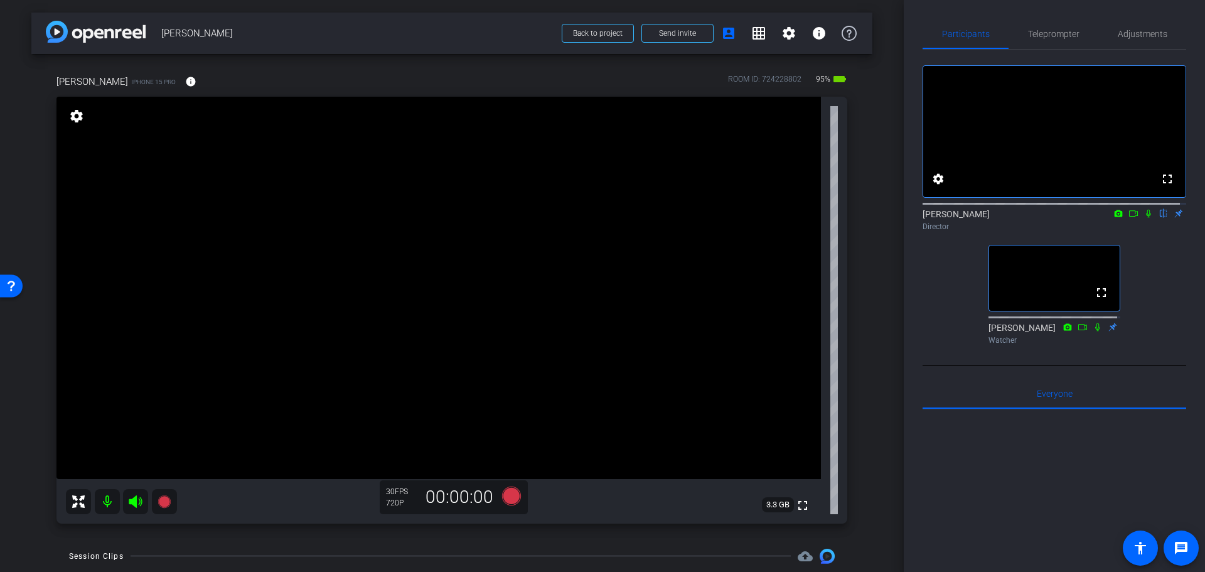
click at [863, 267] on div "Amy iPhone 15 Pro info ROOM ID: 724228802 95% battery_std fullscreen settings 3…" at bounding box center [451, 295] width 841 height 482
